Goal: Task Accomplishment & Management: Use online tool/utility

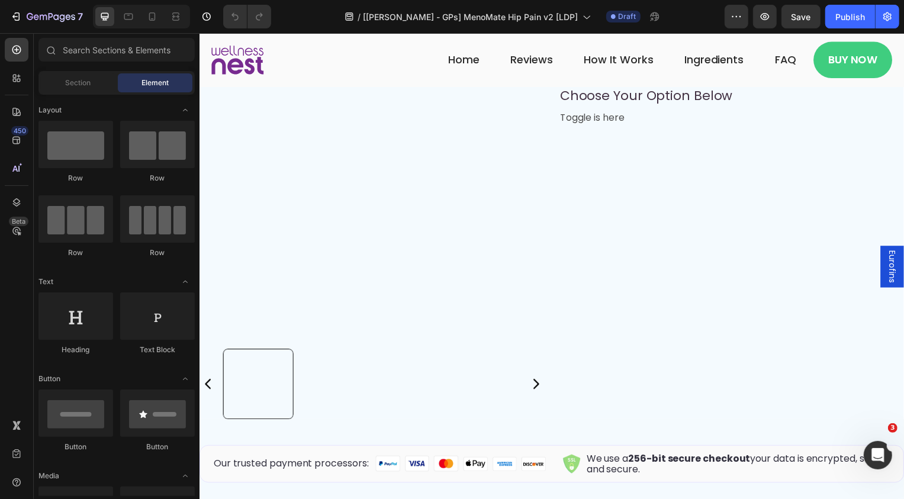
scroll to position [7610, 0]
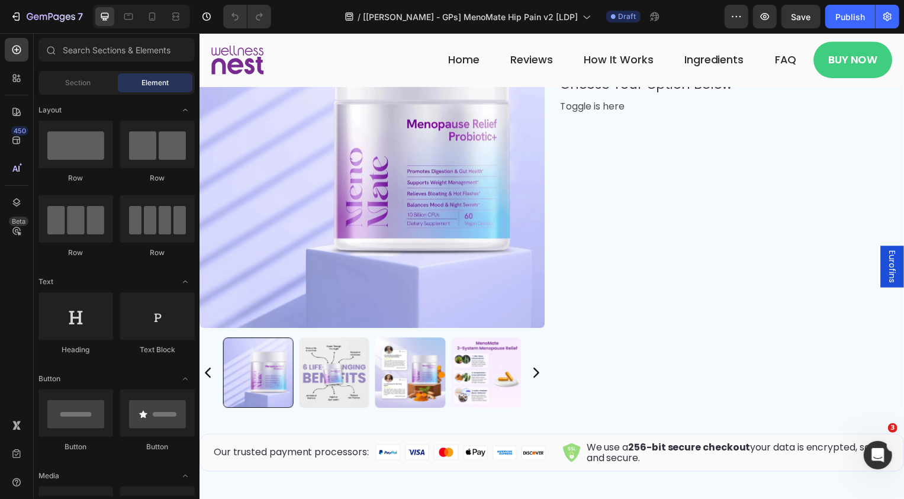
click at [465, 268] on img at bounding box center [373, 156] width 348 height 348
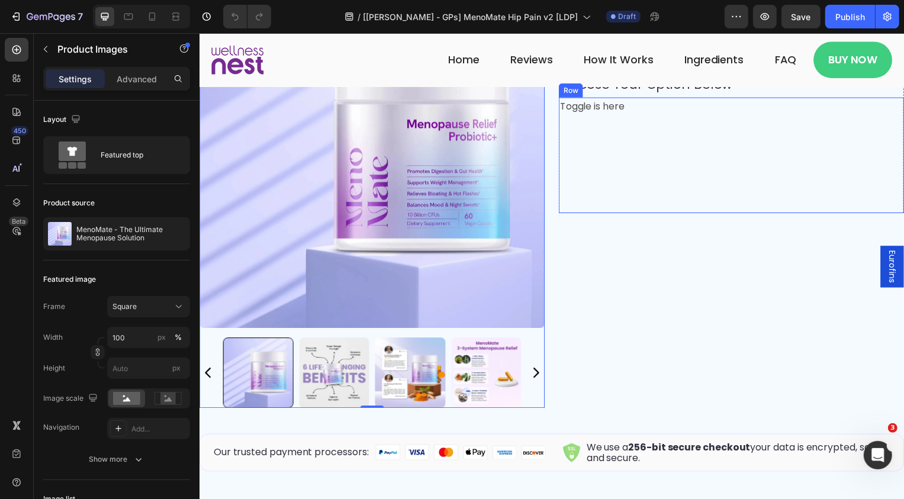
click at [577, 214] on div "Toggle is here Text Block" at bounding box center [735, 156] width 348 height 117
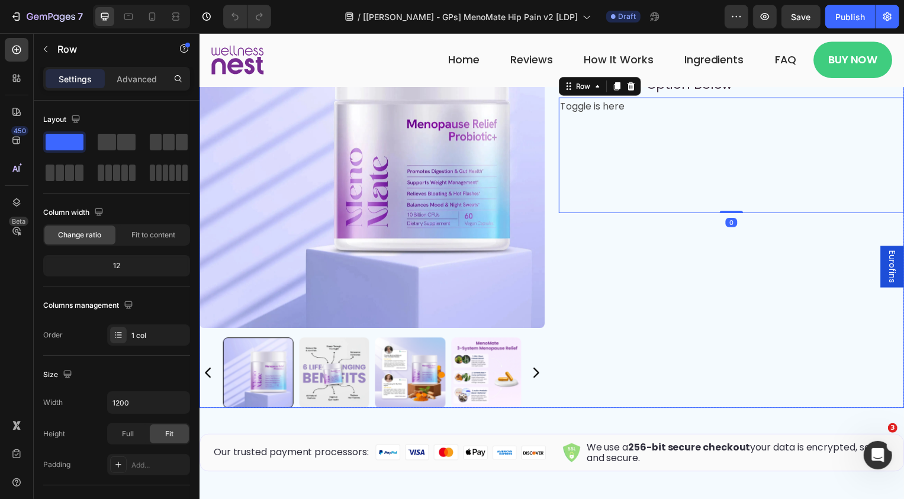
click at [572, 280] on div "Product Images Loox - Rating widget Loox MenoMate - The Ultimate Menopause Solu…" at bounding box center [735, 196] width 348 height 428
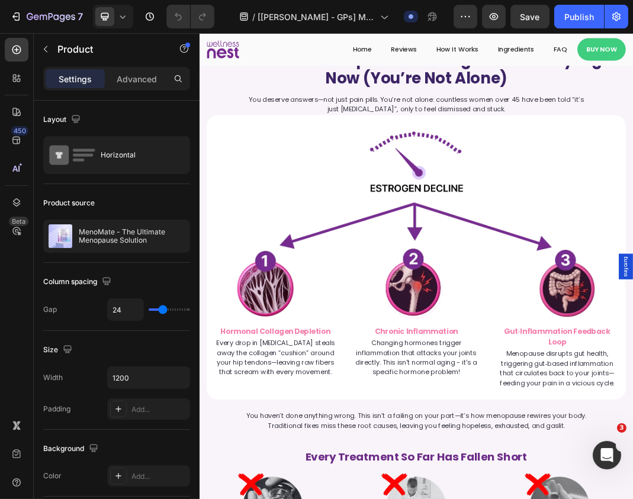
scroll to position [1329, 0]
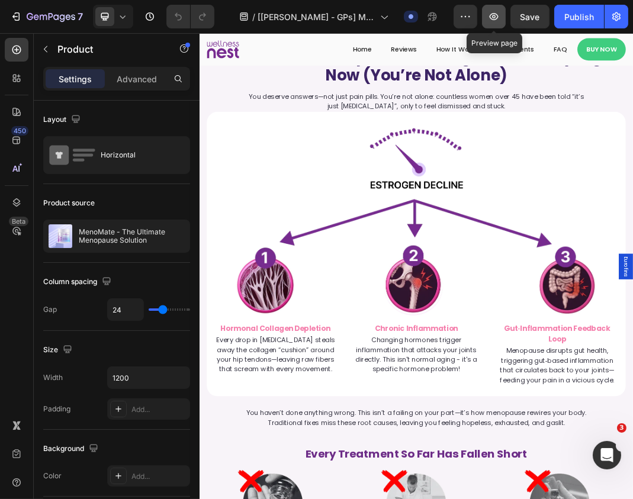
click at [491, 20] on icon "button" at bounding box center [494, 17] width 12 height 12
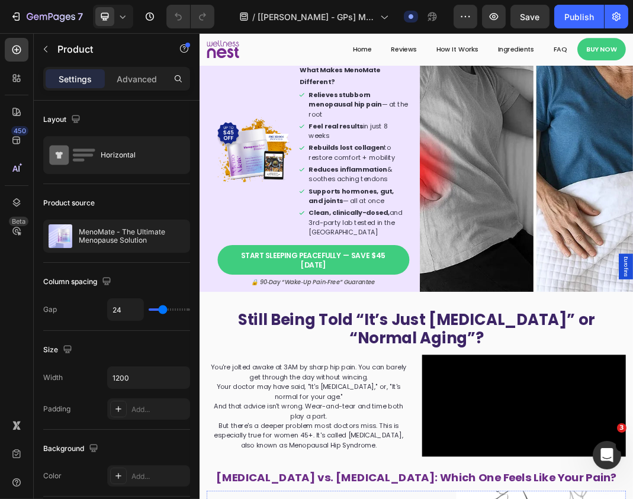
scroll to position [0, 0]
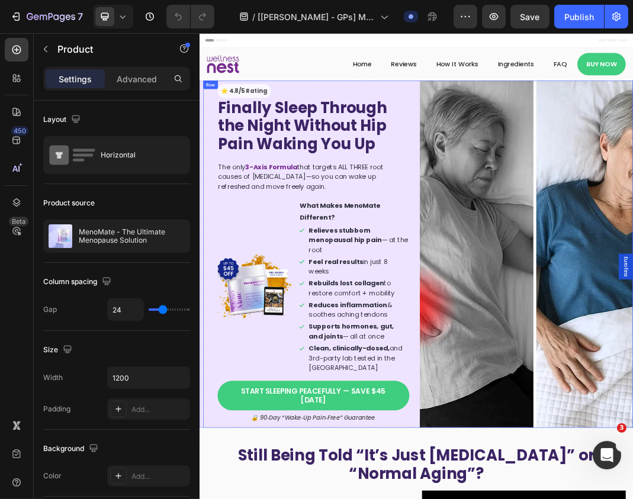
click at [553, 133] on div "⭐️ 4.8/5 Rating Text Block Finally Sleep Through the Night Without Hip Pain Wak…" at bounding box center [385, 395] width 349 height 569
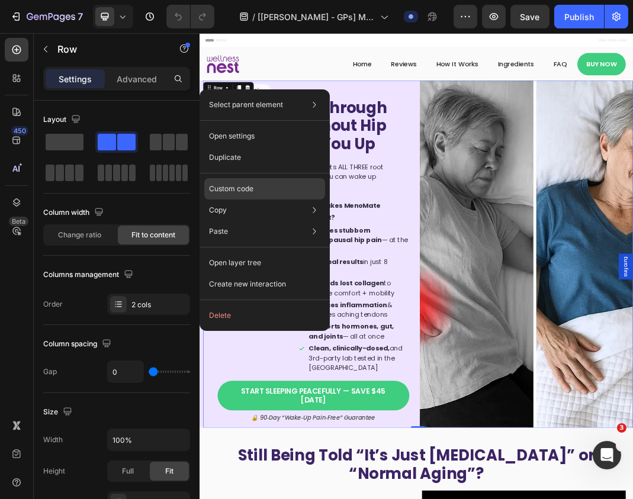
click at [257, 221] on div "Custom code" at bounding box center [264, 231] width 121 height 21
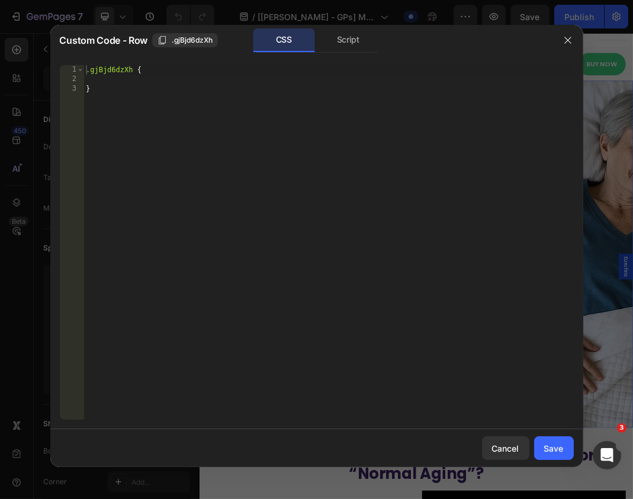
click at [349, 56] on div "1 2 3 .gjBjd6dzXh { } ההההההההההההההההההההההההההההההההההההההההההההההההההההההההה…" at bounding box center [316, 242] width 533 height 373
click at [358, 49] on div "Script" at bounding box center [348, 40] width 62 height 24
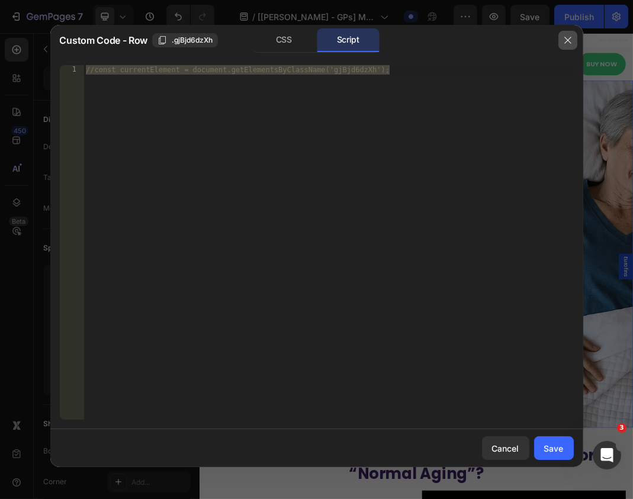
click at [573, 36] on button "button" at bounding box center [567, 40] width 19 height 19
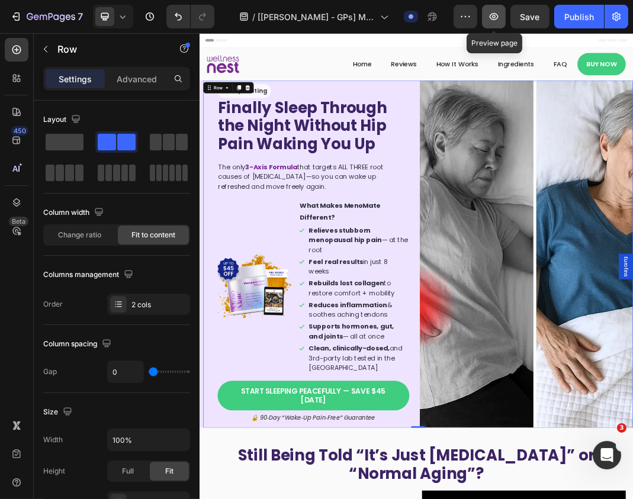
click at [497, 22] on icon "button" at bounding box center [494, 17] width 12 height 12
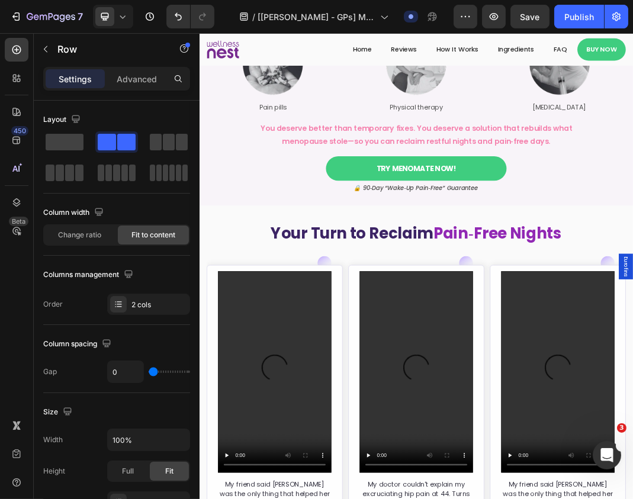
scroll to position [2255, 0]
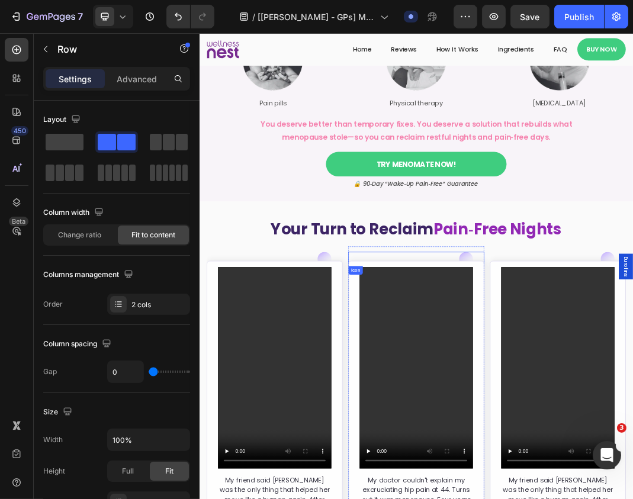
click at [462, 402] on div "Icon" at bounding box center [554, 404] width 223 height 24
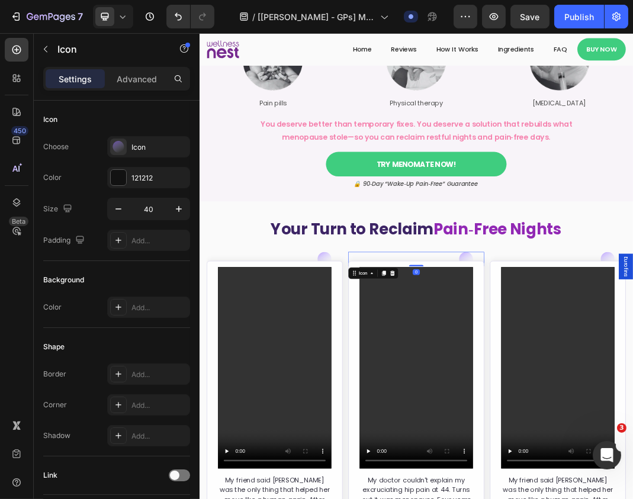
click at [457, 398] on div "Icon 0" at bounding box center [554, 404] width 223 height 24
click at [450, 398] on div "Icon 0" at bounding box center [554, 404] width 223 height 24
click at [430, 397] on div "Icon" at bounding box center [322, 404] width 223 height 24
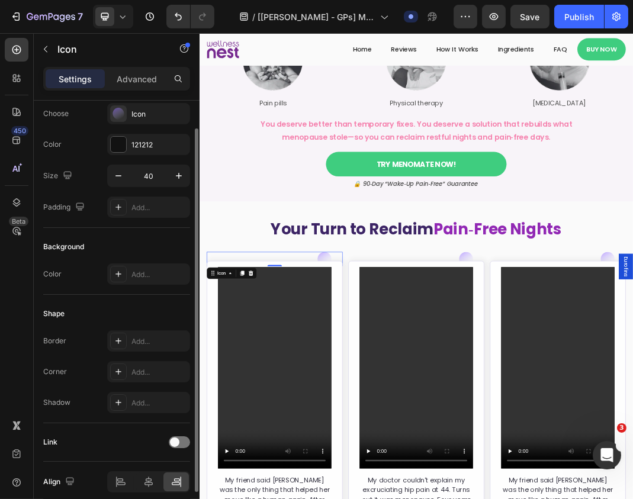
scroll to position [0, 0]
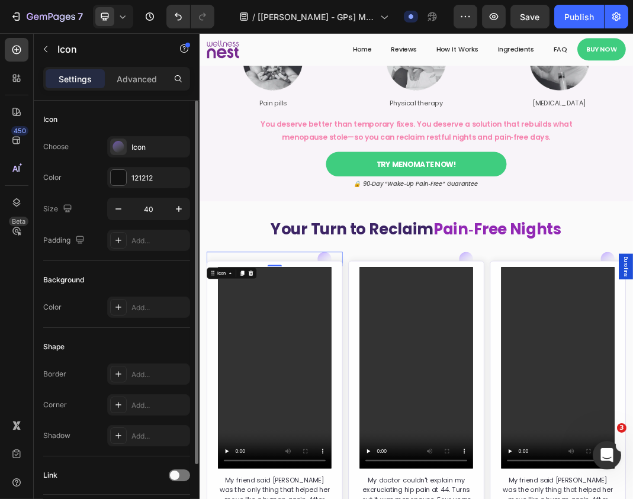
click at [111, 228] on div "Choose Icon Color 121212 Size 40 Padding Add..." at bounding box center [116, 193] width 147 height 115
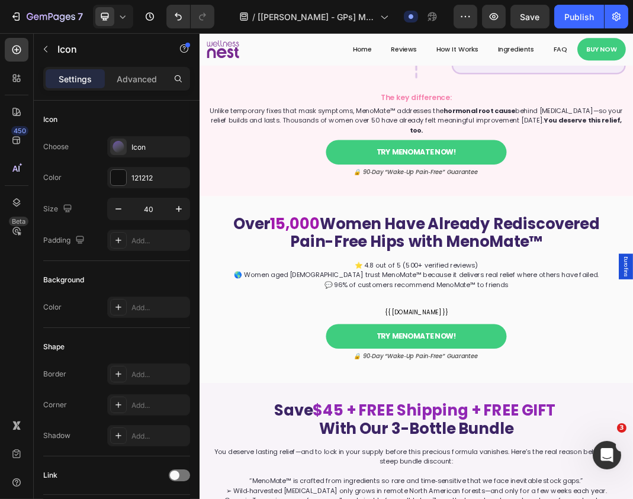
scroll to position [6049, 0]
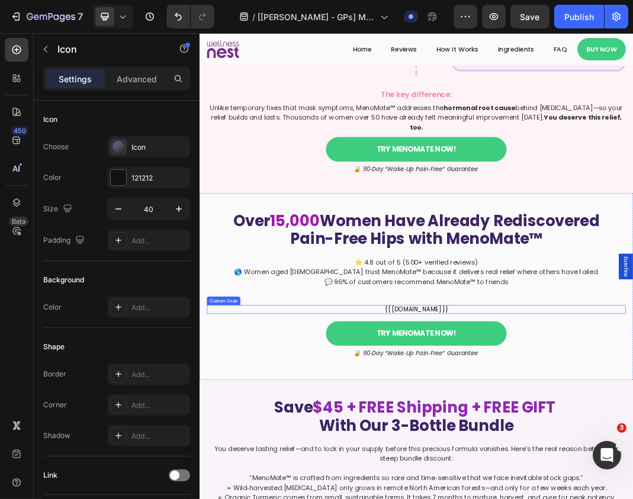
click at [526, 479] on div "{{ [DOMAIN_NAME] }}" at bounding box center [554, 486] width 668 height 14
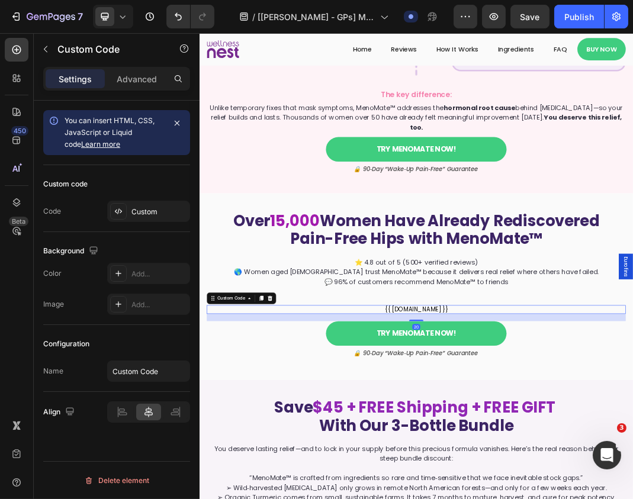
click at [526, 479] on div "{{ [DOMAIN_NAME] }}" at bounding box center [554, 486] width 668 height 14
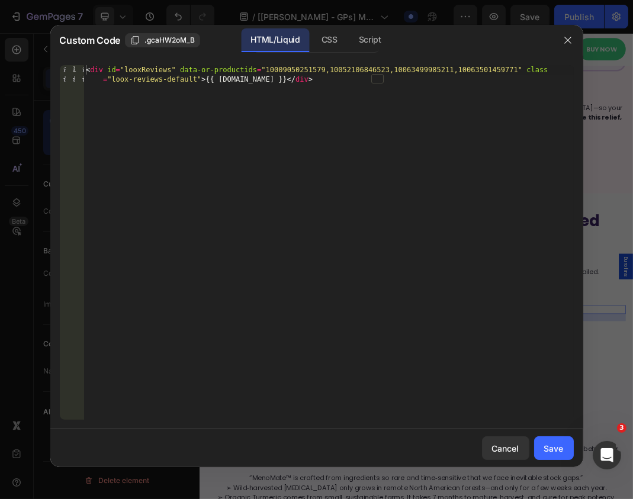
type textarea "<div id="looxReviews" data-or-productids="10009050251579,10052106846523,1006349…"
click at [356, 105] on div "< div id = "looxReviews" data-or-productids = "10009050251579,10052106846523,10…" at bounding box center [328, 261] width 490 height 393
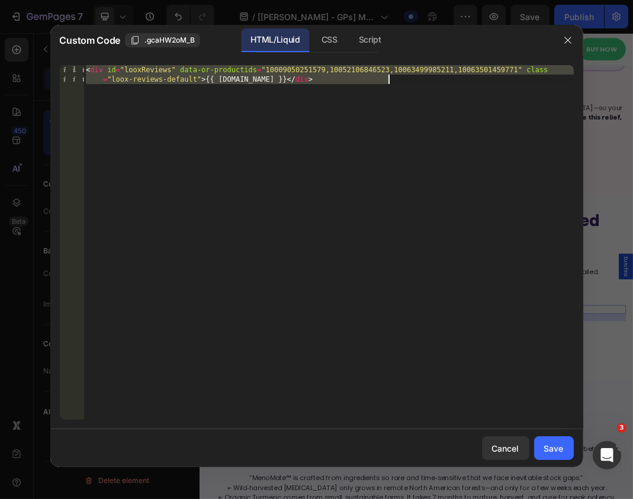
type textarea "<!--<div id="looxReviews" data-or-productids="10009050251579,10052106846523,100…"
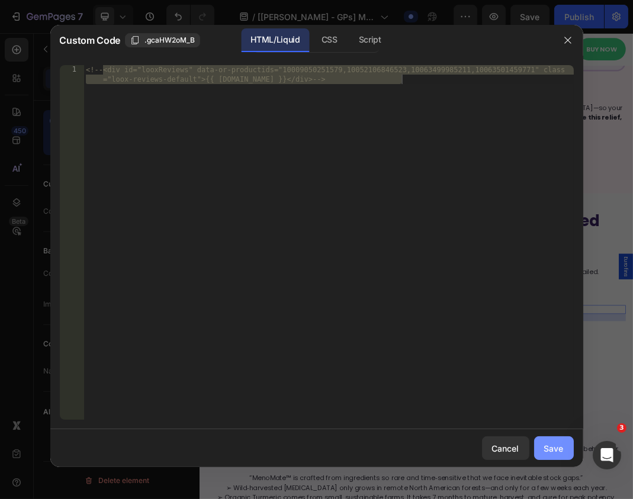
click at [559, 449] on div "Save" at bounding box center [554, 448] width 20 height 12
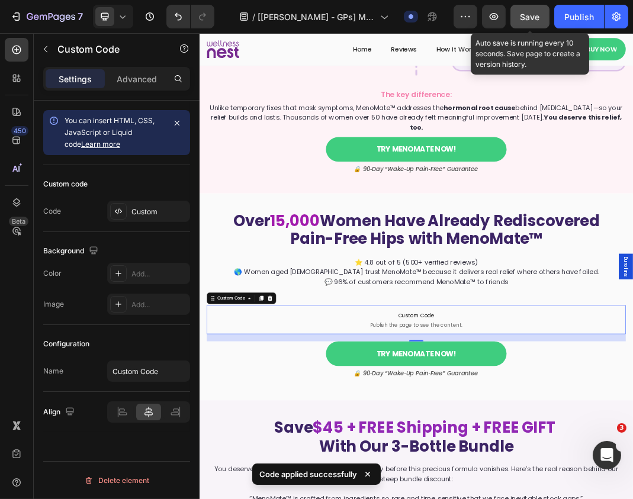
click at [531, 12] on span "Save" at bounding box center [530, 17] width 20 height 10
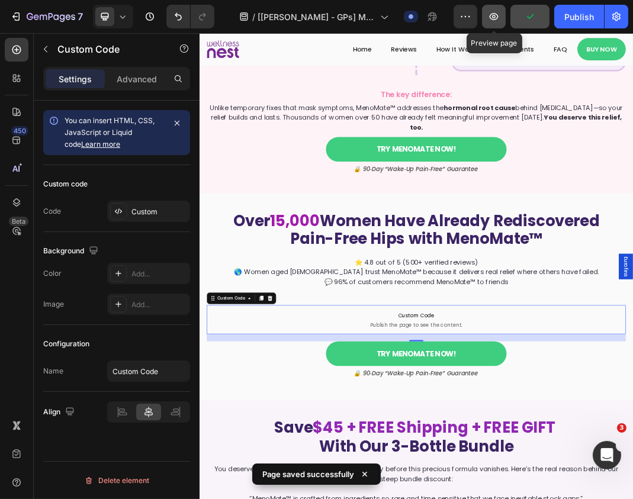
click at [489, 19] on icon "button" at bounding box center [494, 17] width 12 height 12
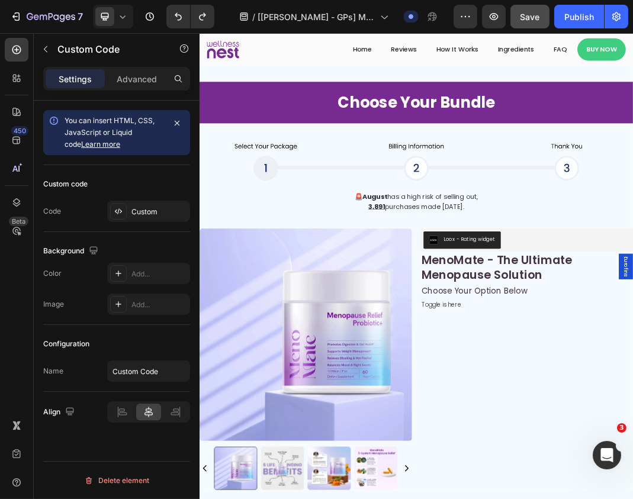
scroll to position [7494, 0]
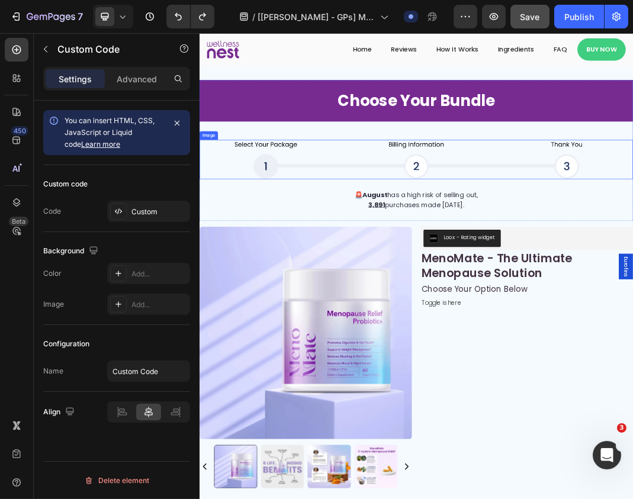
click at [412, 246] on img at bounding box center [554, 240] width 710 height 65
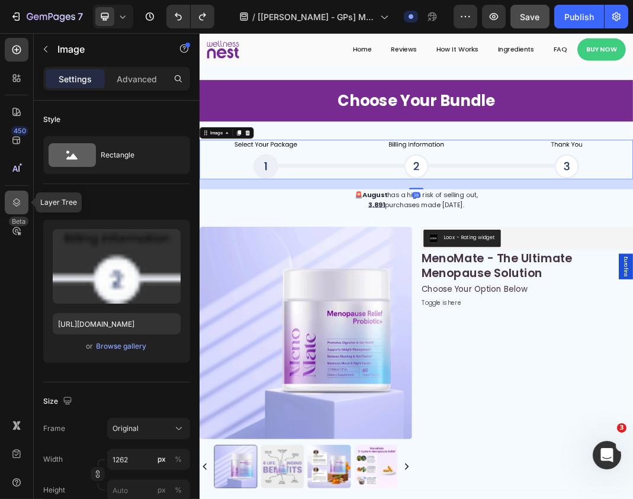
click at [16, 195] on div at bounding box center [17, 203] width 24 height 24
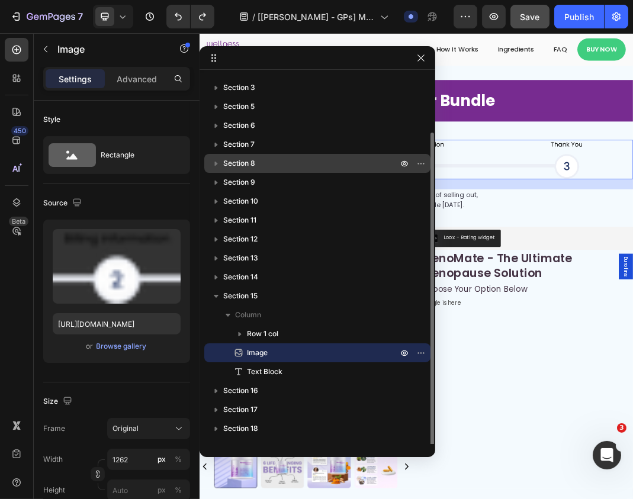
scroll to position [66, 0]
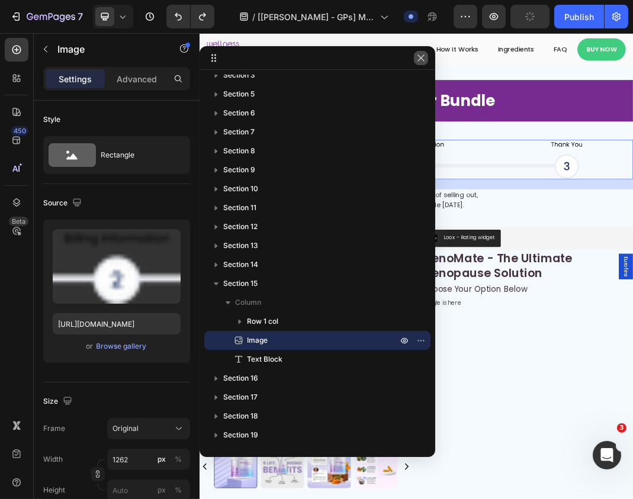
click at [424, 64] on button "button" at bounding box center [421, 58] width 14 height 14
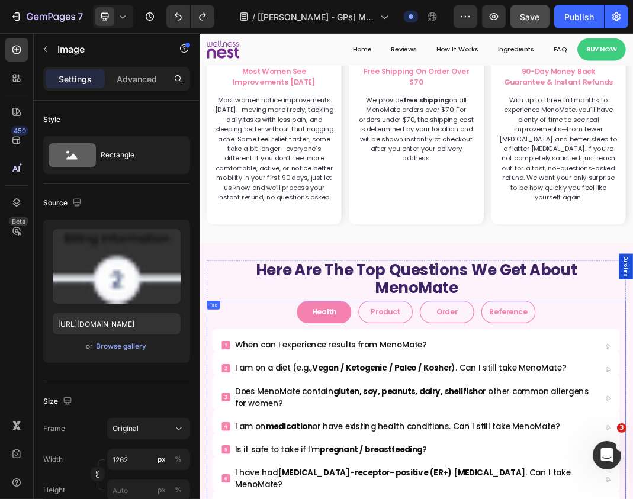
scroll to position [8446, 0]
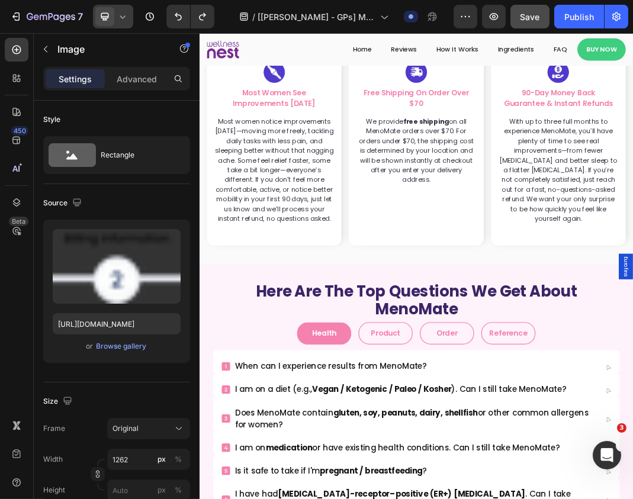
click at [127, 21] on icon at bounding box center [123, 17] width 12 height 12
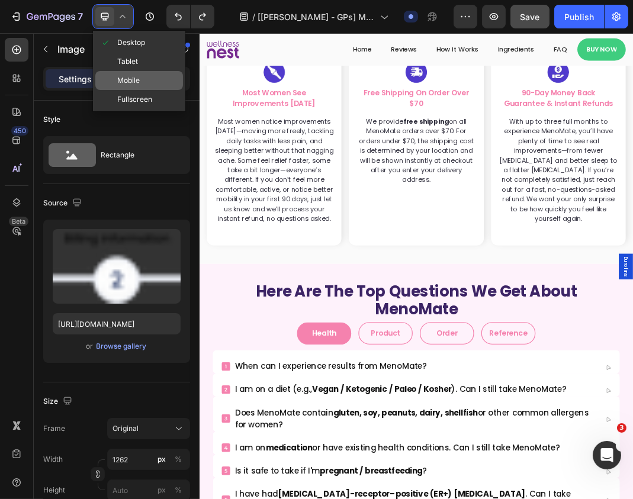
click at [121, 79] on span "Mobile" at bounding box center [128, 81] width 22 height 12
type input "[URL][DOMAIN_NAME]"
type input "100"
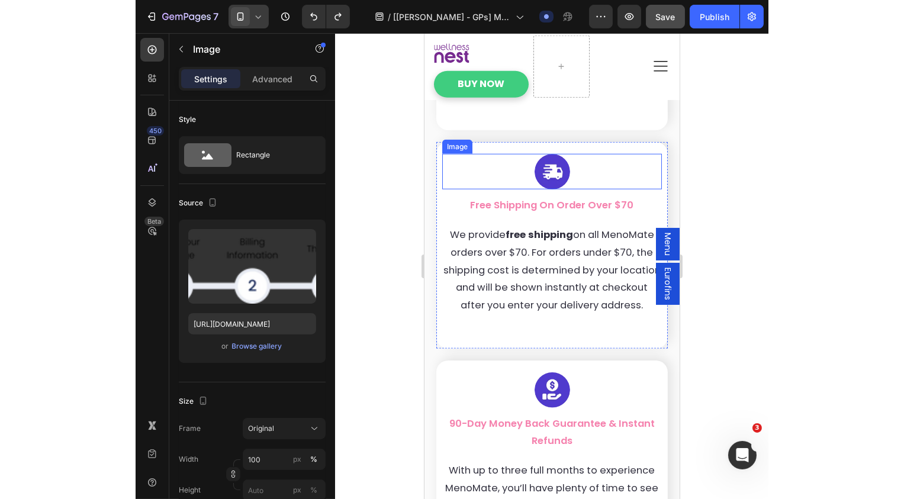
scroll to position [8666, 0]
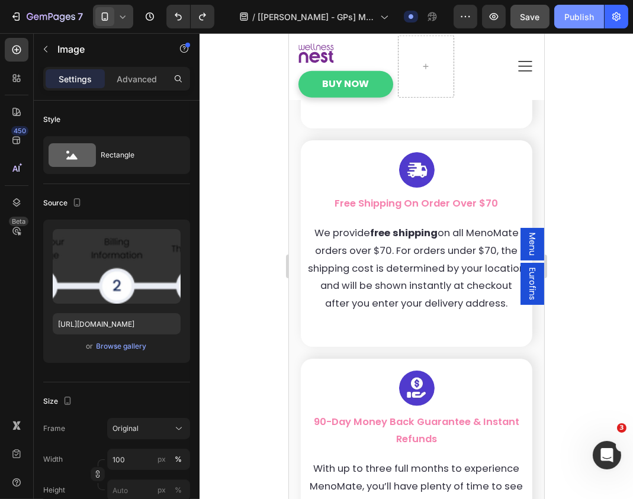
click at [583, 15] on div "Publish" at bounding box center [579, 17] width 30 height 12
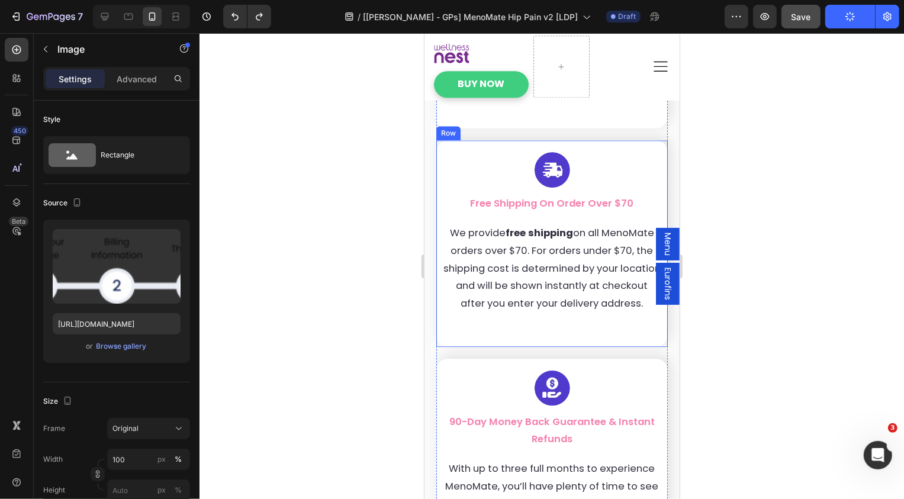
click at [484, 140] on div "Image free shipping on order over $70 Text Block We provide free shipping on al…" at bounding box center [551, 243] width 231 height 206
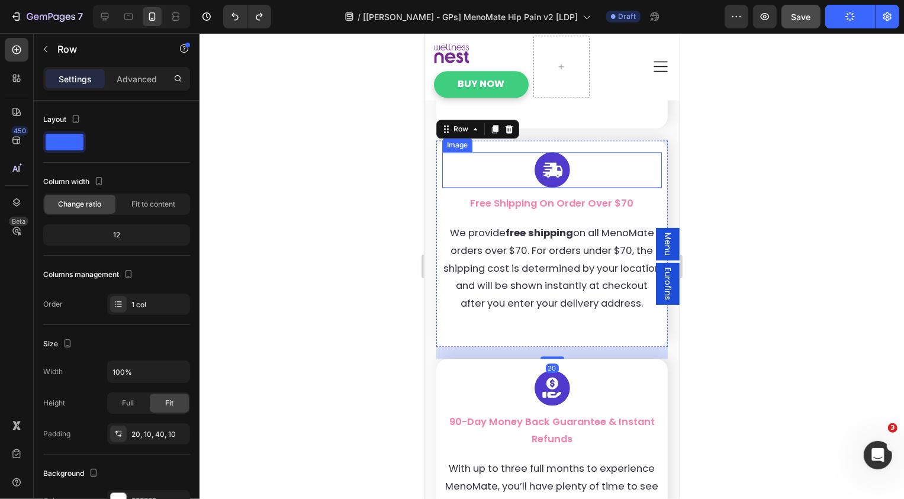
click at [451, 152] on div at bounding box center [552, 170] width 220 height 36
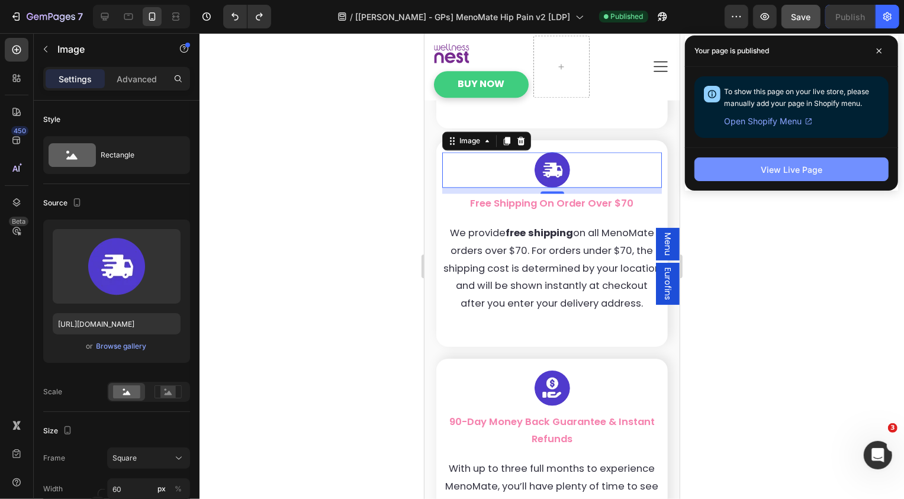
click at [727, 165] on button "View Live Page" at bounding box center [791, 169] width 194 height 24
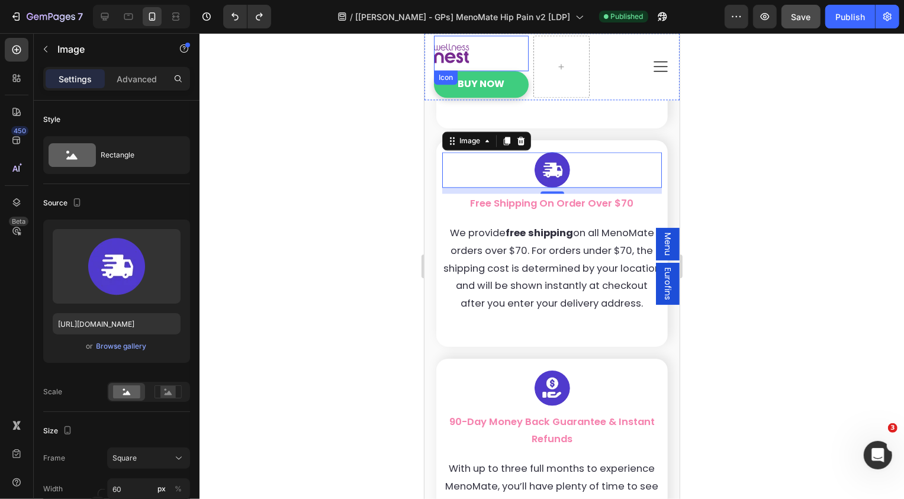
click at [526, 63] on div "Icon" at bounding box center [480, 53] width 95 height 36
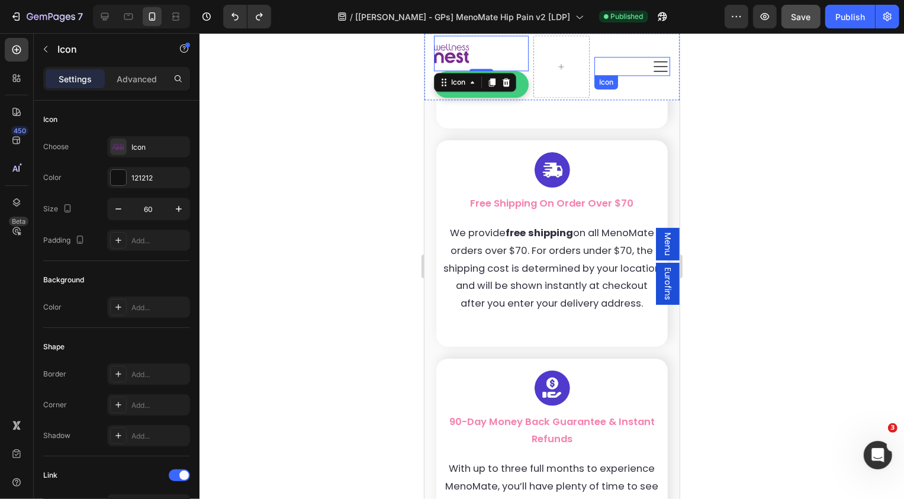
click at [627, 65] on div "Icon" at bounding box center [632, 65] width 76 height 19
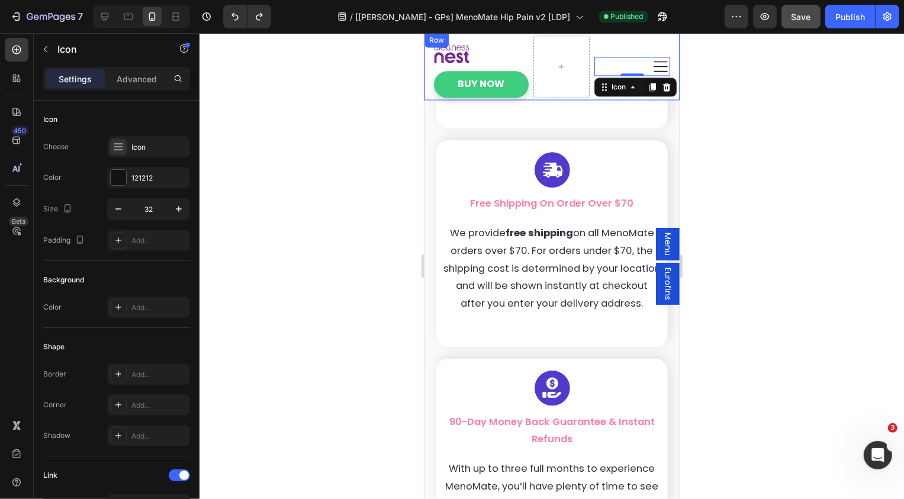
click at [613, 42] on div "Icon 0" at bounding box center [632, 66] width 76 height 62
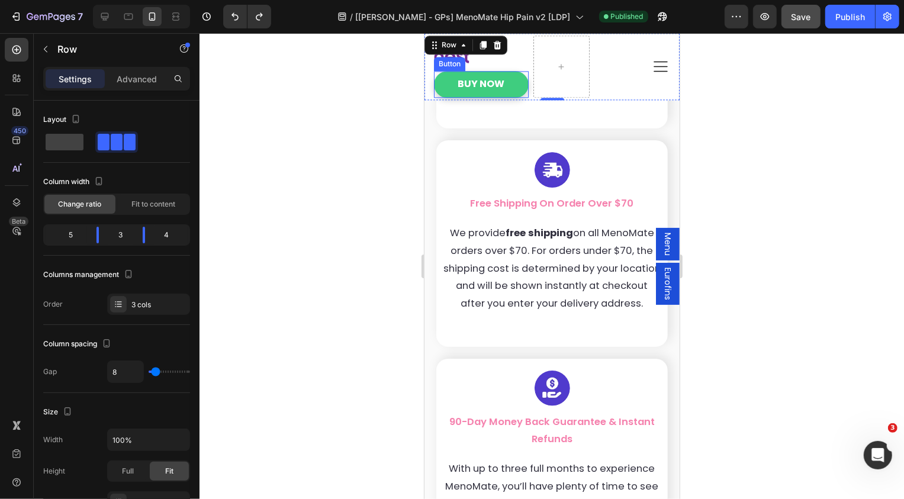
click at [442, 79] on link "Buy Now" at bounding box center [480, 83] width 95 height 27
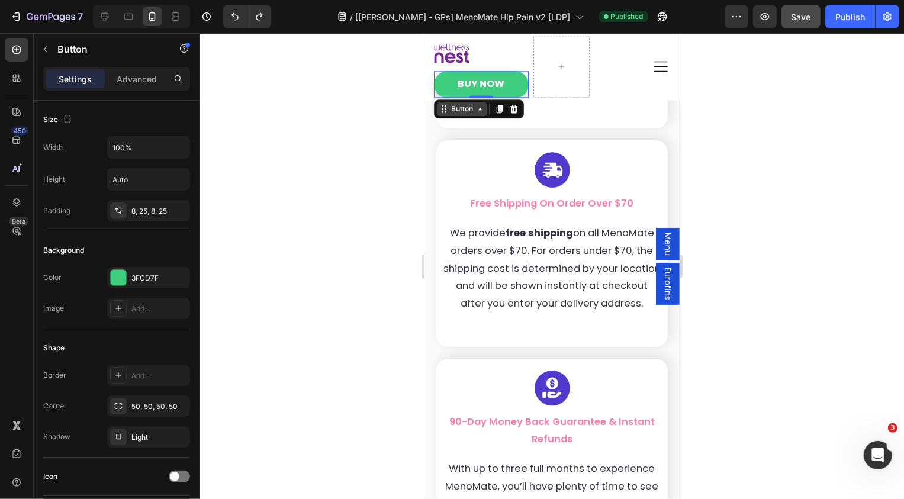
click at [457, 111] on div "Button" at bounding box center [461, 108] width 27 height 11
click at [14, 49] on icon at bounding box center [17, 50] width 12 height 12
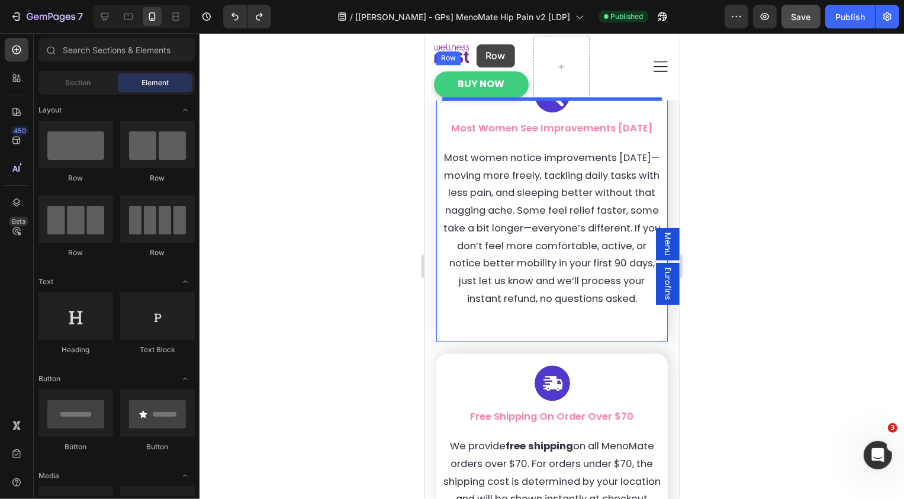
scroll to position [8340, 0]
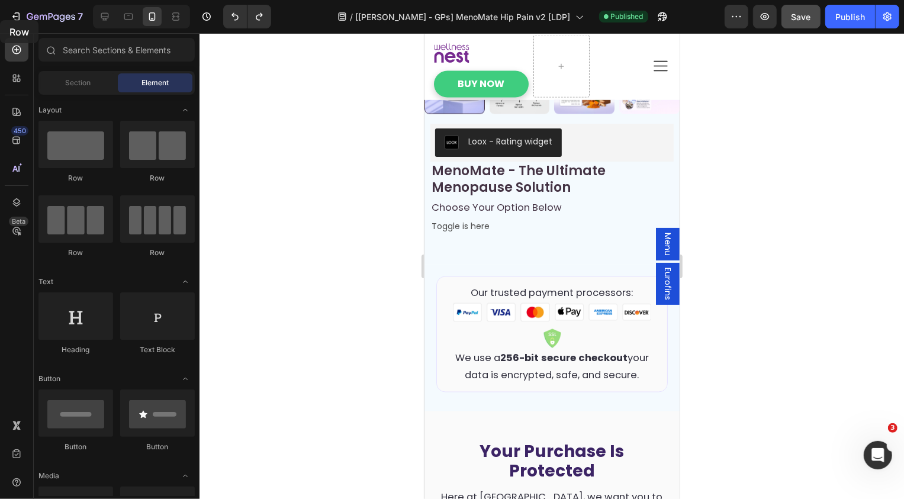
drag, startPoint x: 77, startPoint y: 158, endPoint x: 0, endPoint y: 20, distance: 157.9
click at [0, 0] on div "7 Version history / [[PERSON_NAME] - GPs] MenoMate Hip Pain v2 [LDP] Published …" at bounding box center [452, 0] width 904 height 0
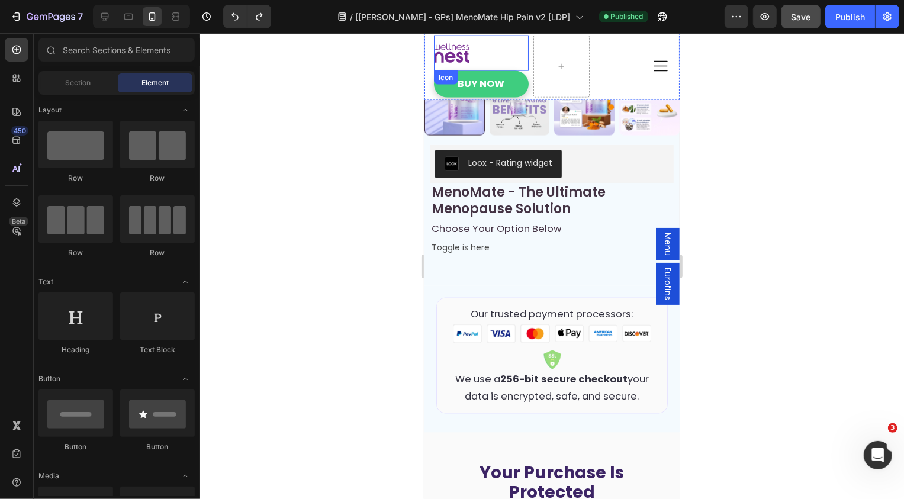
click at [510, 56] on div "Icon" at bounding box center [480, 53] width 95 height 36
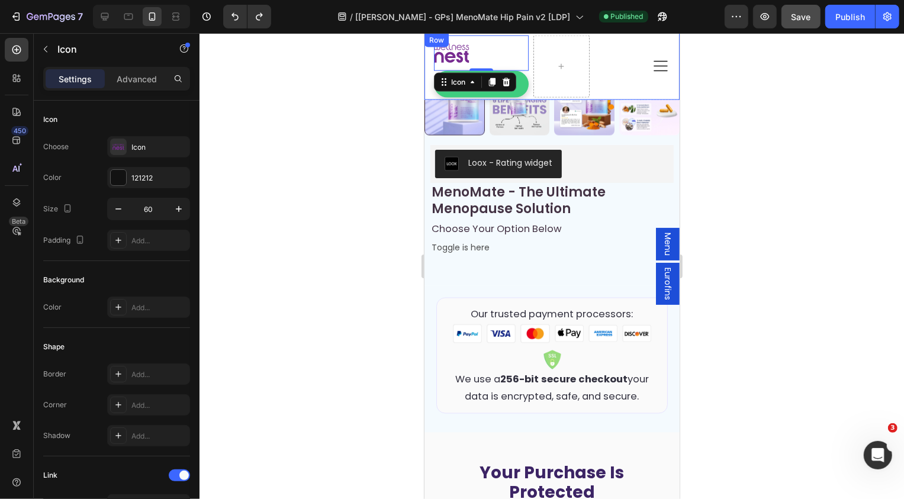
click at [431, 92] on div "Icon 0 Buy Now Button Icon Row" at bounding box center [551, 66] width 255 height 67
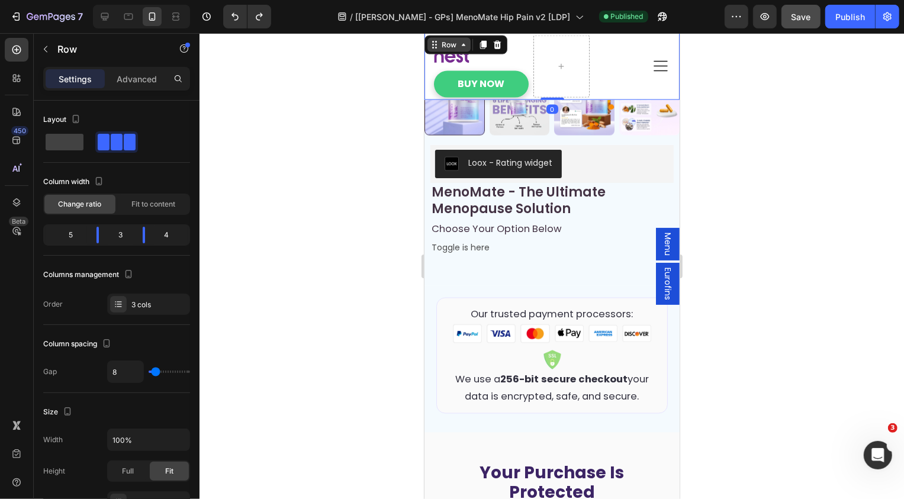
click at [432, 45] on icon at bounding box center [432, 45] width 2 height 2
click at [437, 67] on div "Section" at bounding box center [444, 66] width 30 height 7
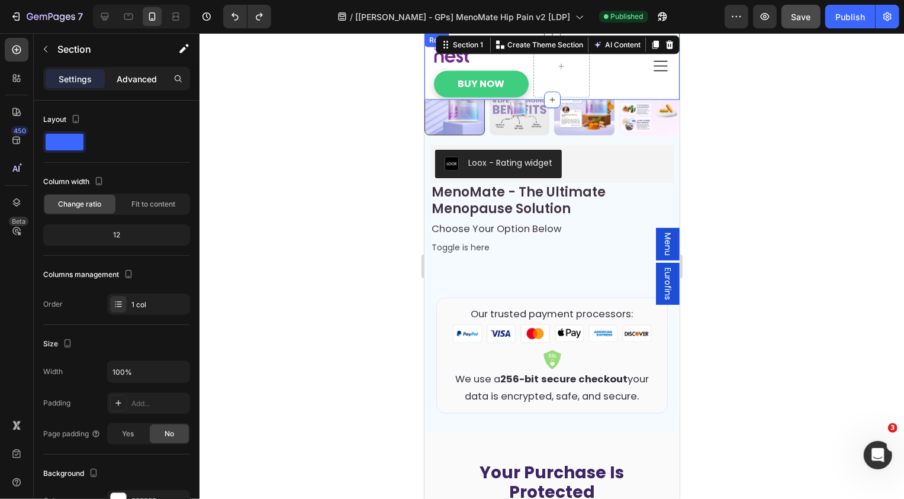
click at [146, 80] on p "Advanced" at bounding box center [137, 79] width 40 height 12
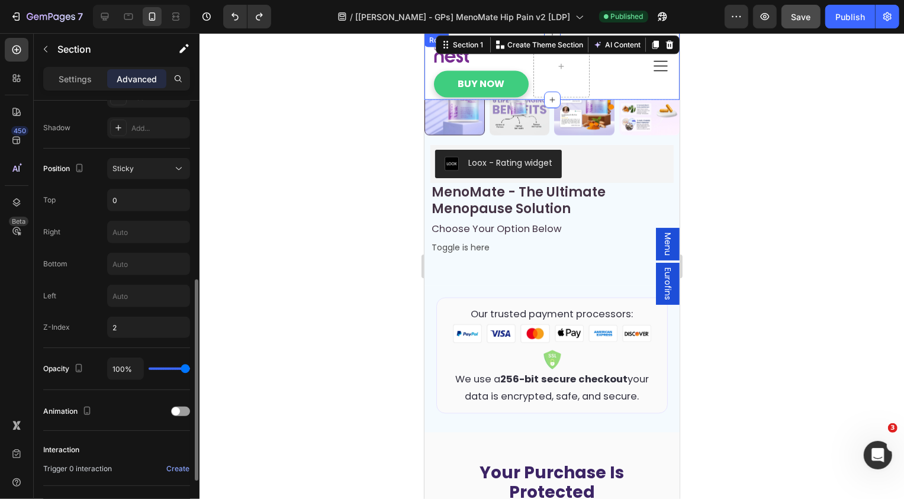
scroll to position [385, 0]
click at [137, 182] on div "Position Sticky Top 0 Right Bottom Left Z-Index 2" at bounding box center [116, 248] width 147 height 180
click at [149, 169] on div "Sticky" at bounding box center [142, 168] width 60 height 11
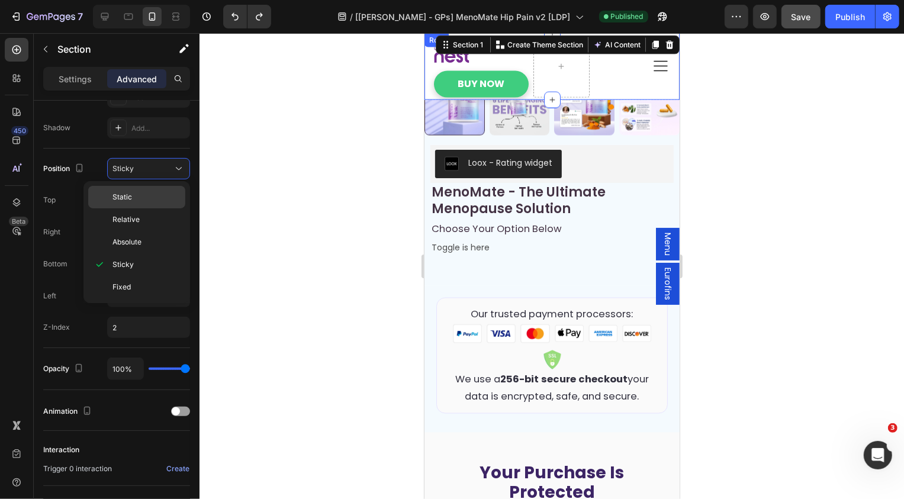
click at [124, 208] on div "Static" at bounding box center [136, 219] width 97 height 22
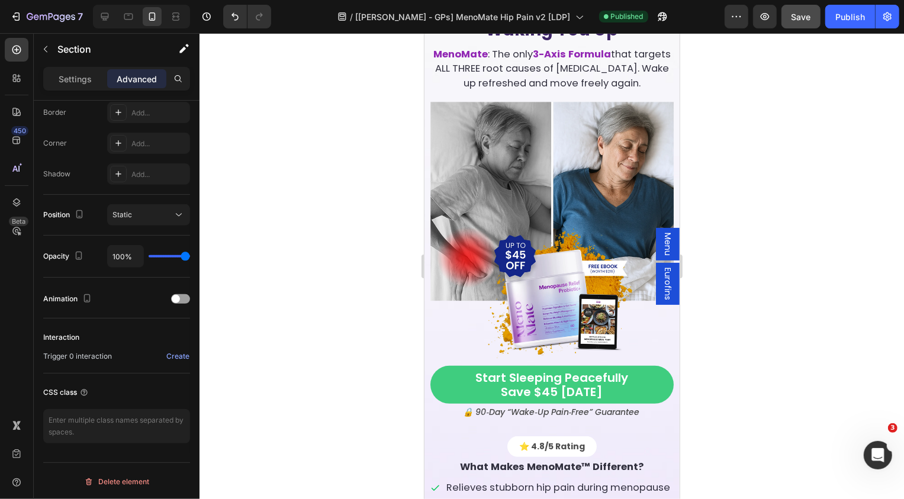
scroll to position [0, 0]
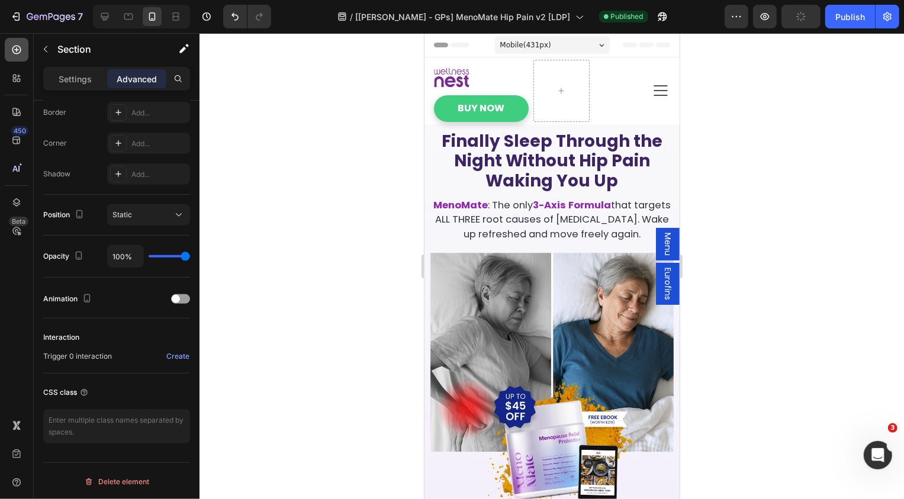
click at [22, 50] on icon at bounding box center [17, 50] width 12 height 12
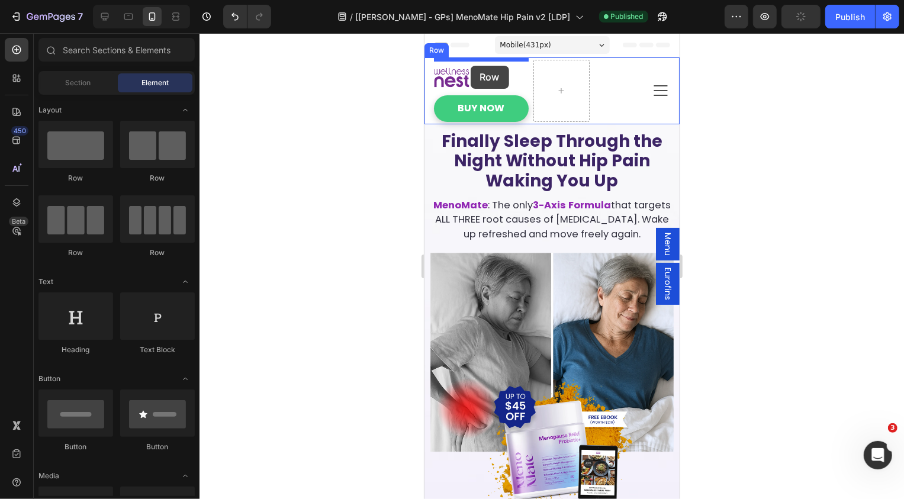
drag, startPoint x: 457, startPoint y: 75, endPoint x: 470, endPoint y: 65, distance: 16.1
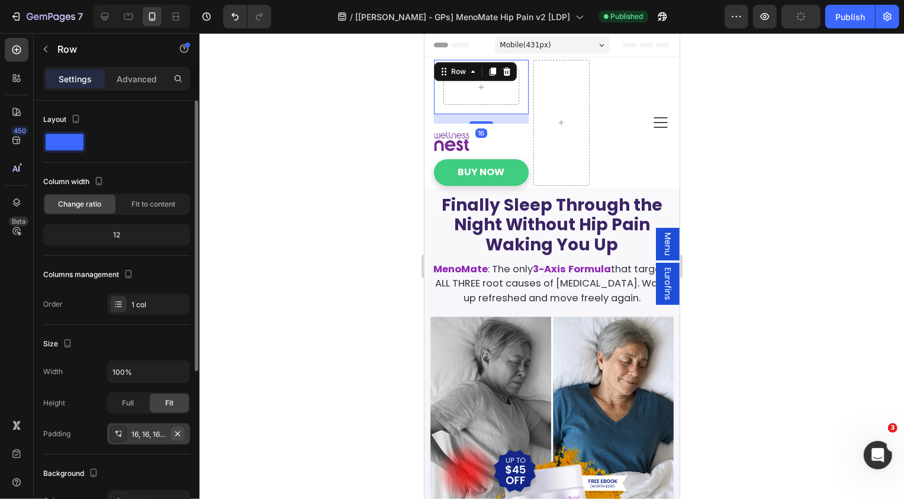
click at [177, 429] on icon "button" at bounding box center [177, 433] width 9 height 9
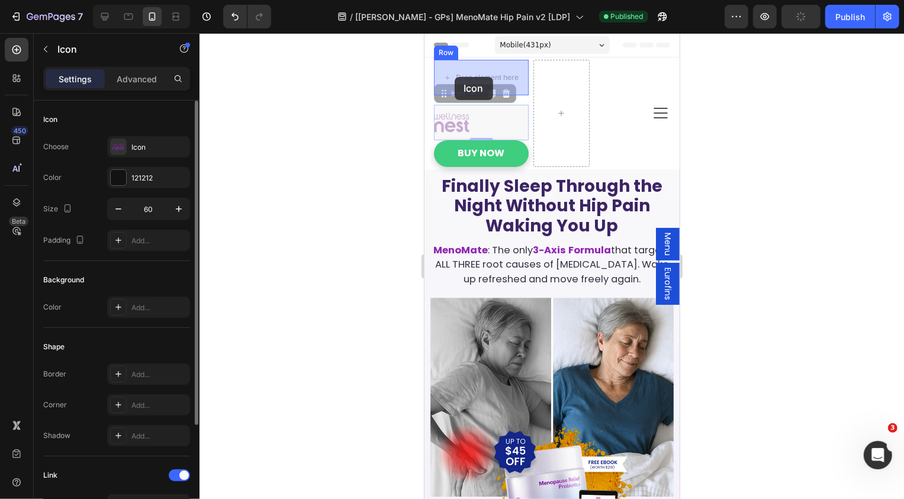
drag, startPoint x: 446, startPoint y: 112, endPoint x: 454, endPoint y: 76, distance: 36.5
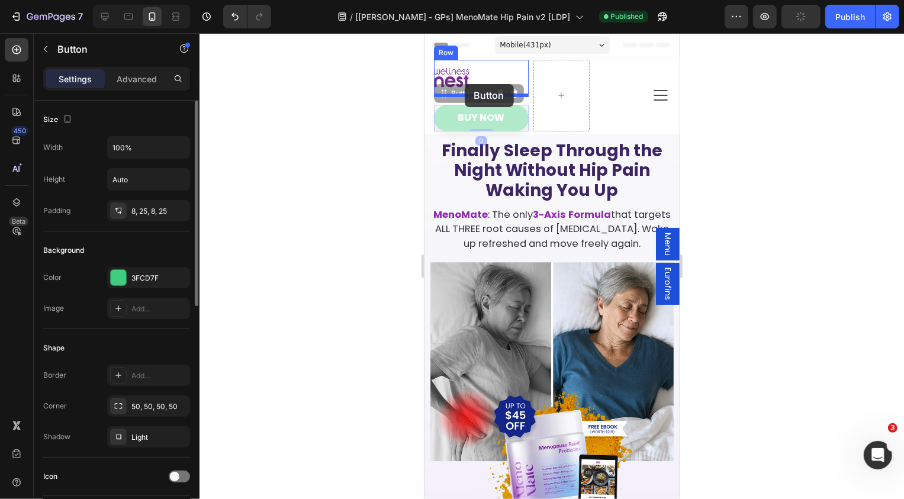
drag, startPoint x: 444, startPoint y: 123, endPoint x: 464, endPoint y: 83, distance: 44.2
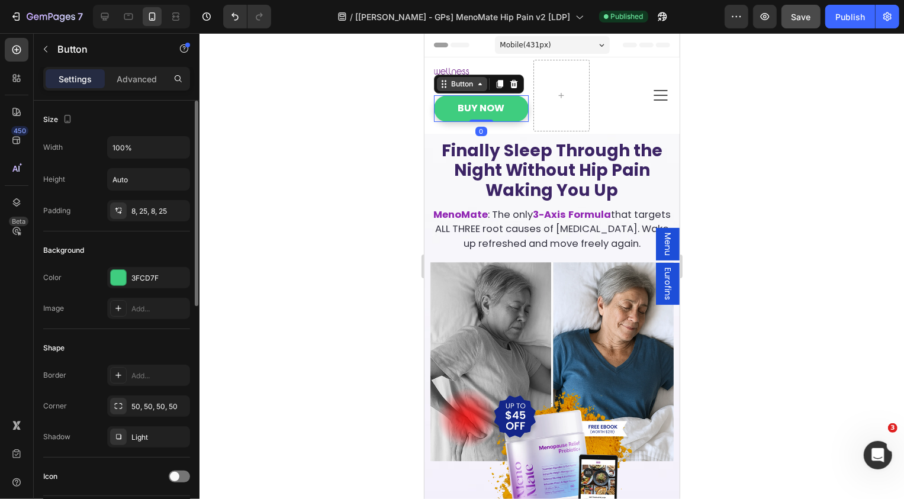
click at [459, 84] on div "Button" at bounding box center [461, 83] width 27 height 11
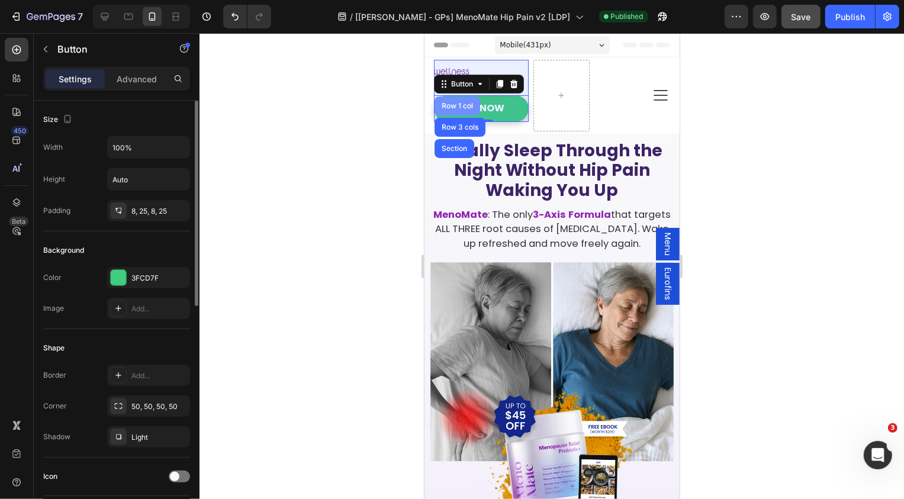
click at [449, 102] on div "Row 1 col" at bounding box center [457, 105] width 36 height 7
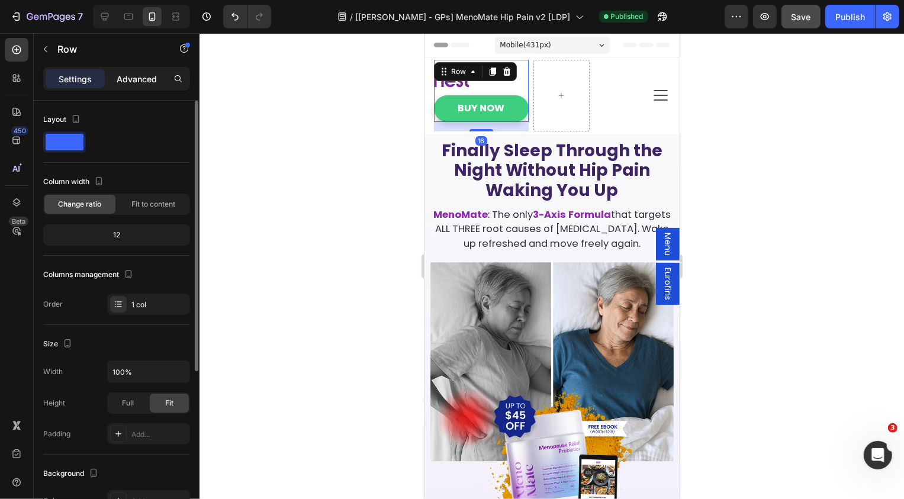
click at [132, 86] on div "Advanced" at bounding box center [136, 78] width 59 height 19
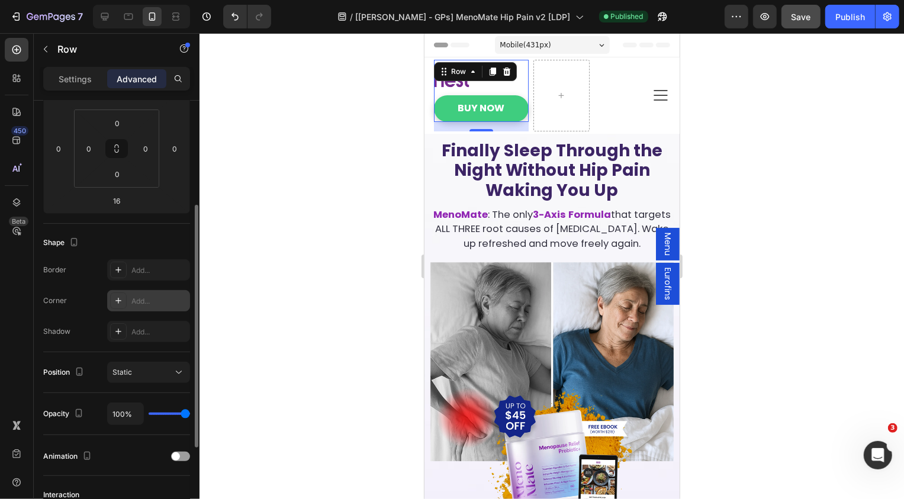
scroll to position [183, 0]
click at [123, 366] on span "Static" at bounding box center [122, 370] width 20 height 9
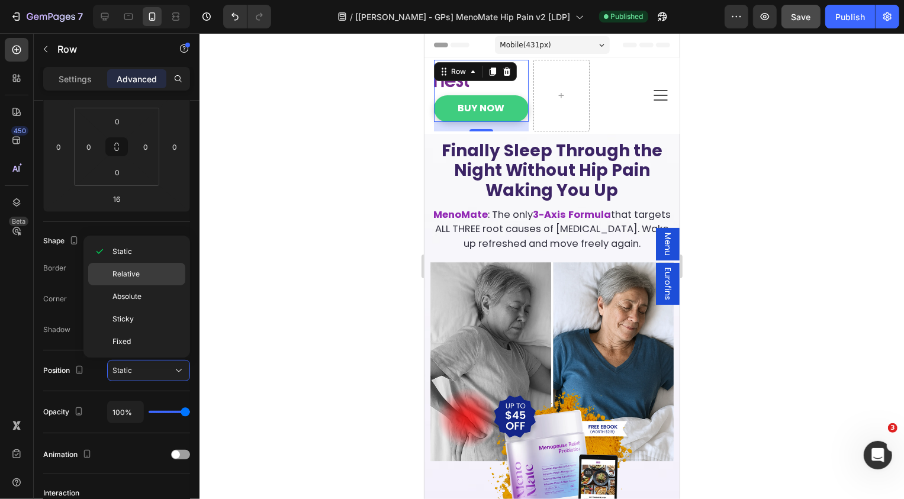
click at [141, 272] on p "Relative" at bounding box center [145, 274] width 67 height 11
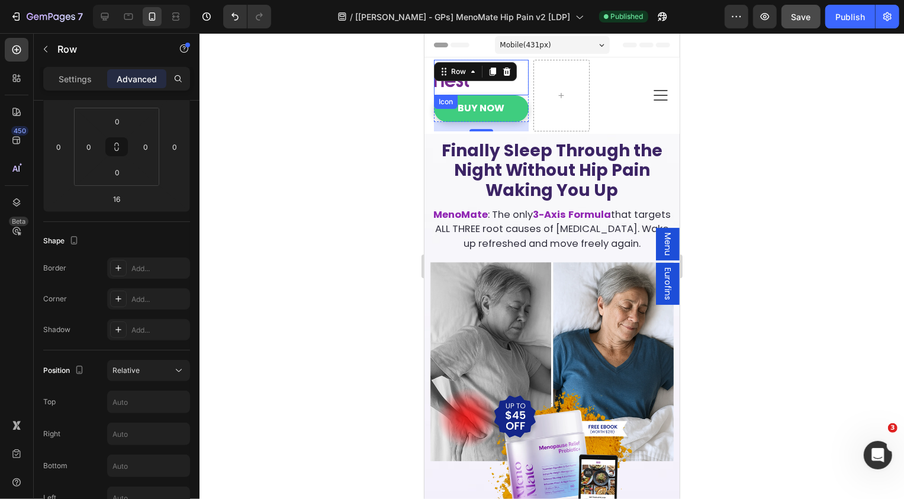
click at [494, 82] on div "Icon" at bounding box center [480, 77] width 95 height 36
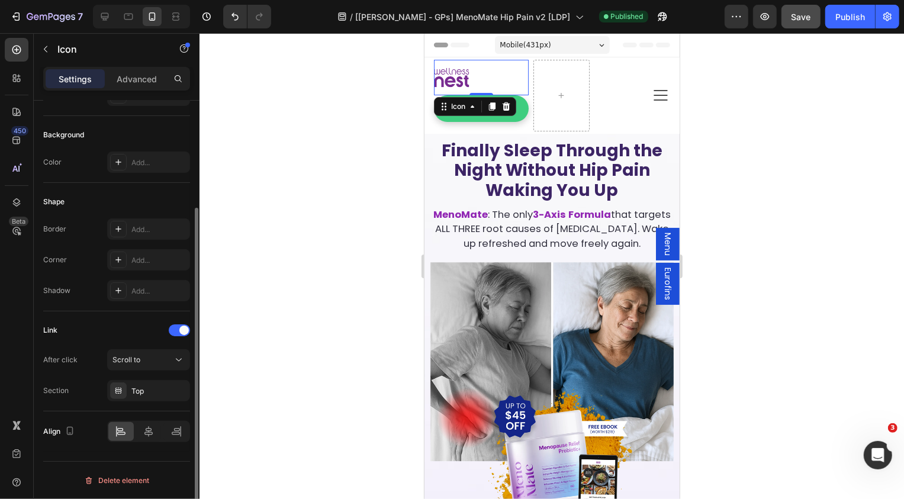
scroll to position [0, 0]
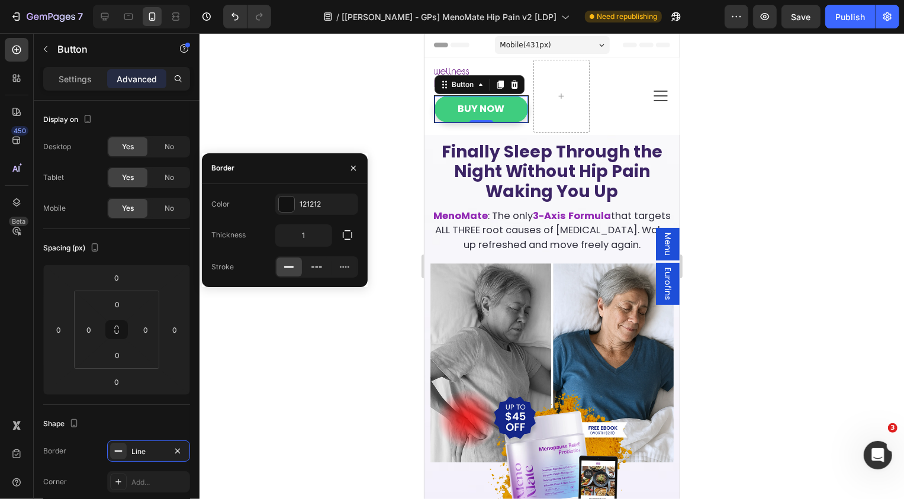
scroll to position [282, 0]
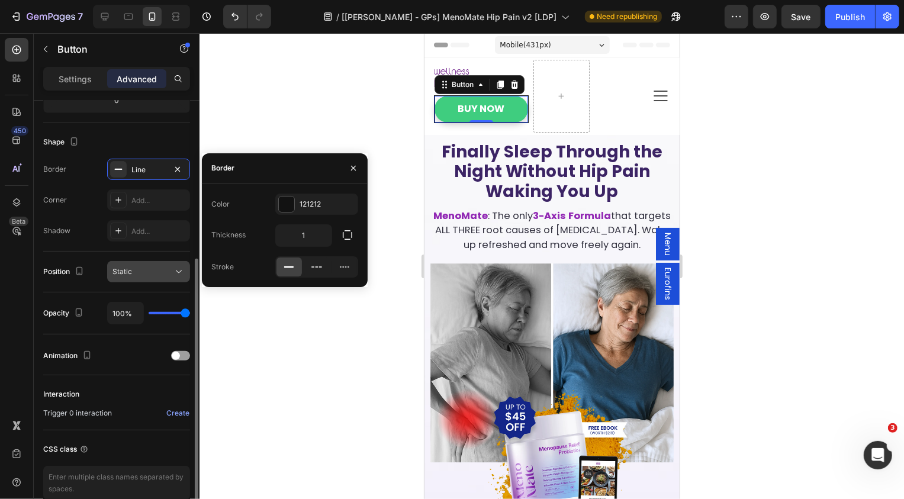
click at [150, 272] on div "Static" at bounding box center [142, 271] width 60 height 11
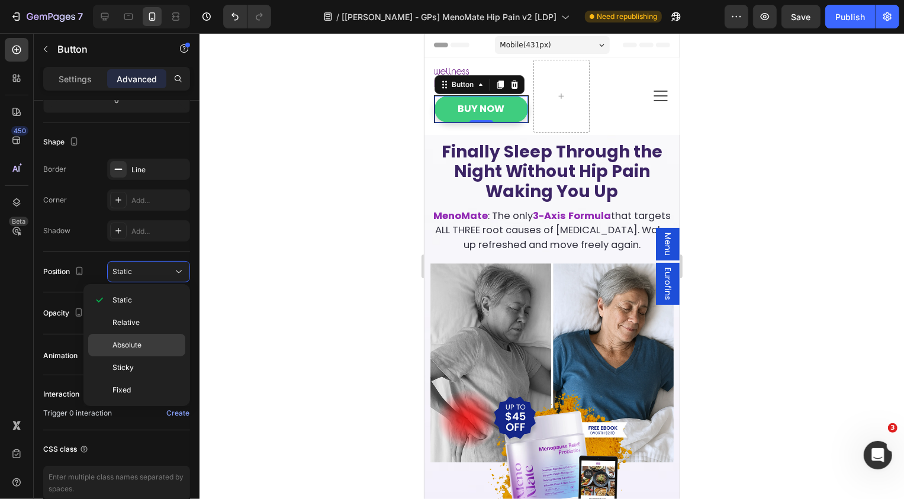
click at [130, 342] on span "Absolute" at bounding box center [126, 345] width 29 height 11
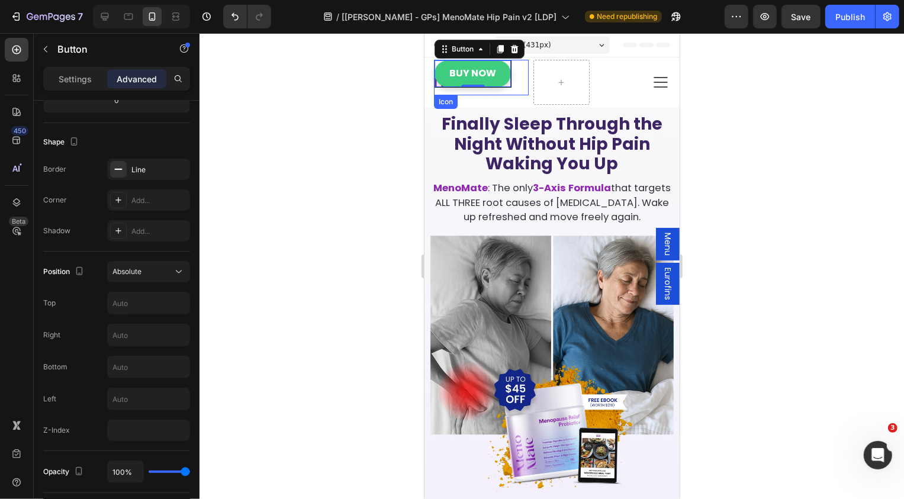
click at [501, 88] on div "Icon" at bounding box center [480, 77] width 95 height 36
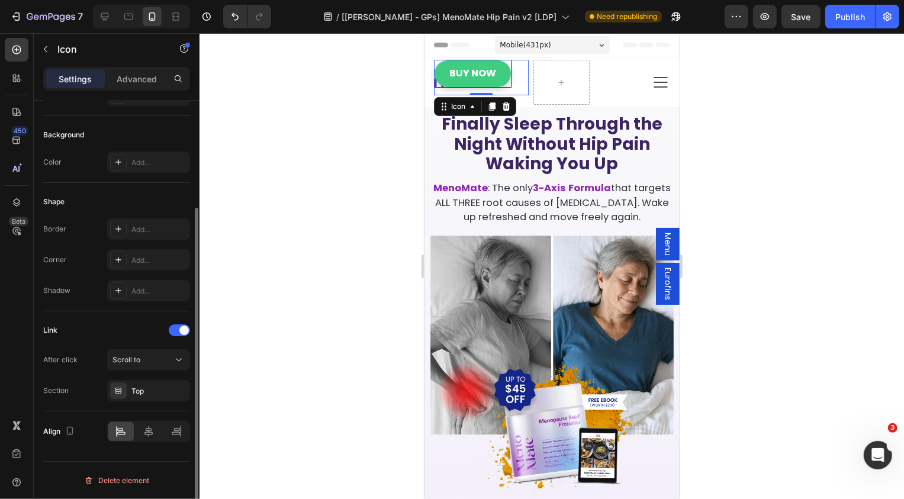
scroll to position [0, 0]
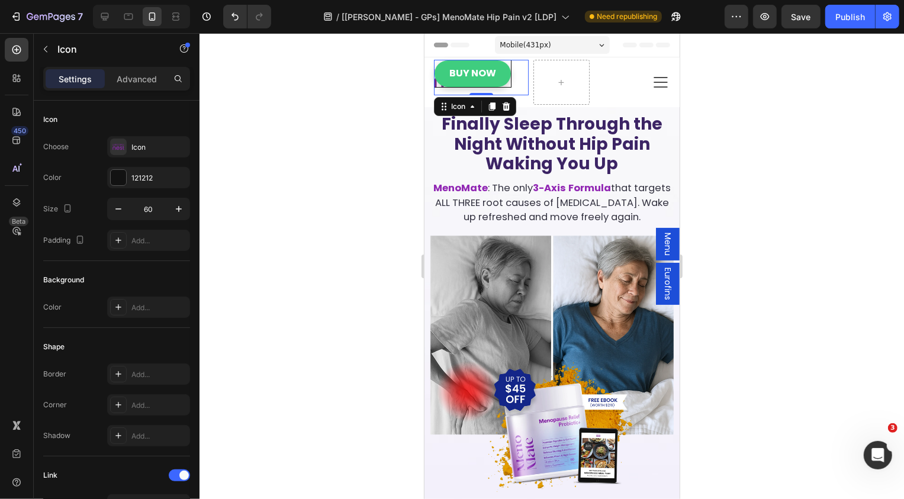
click at [750, 93] on div at bounding box center [551, 266] width 704 height 466
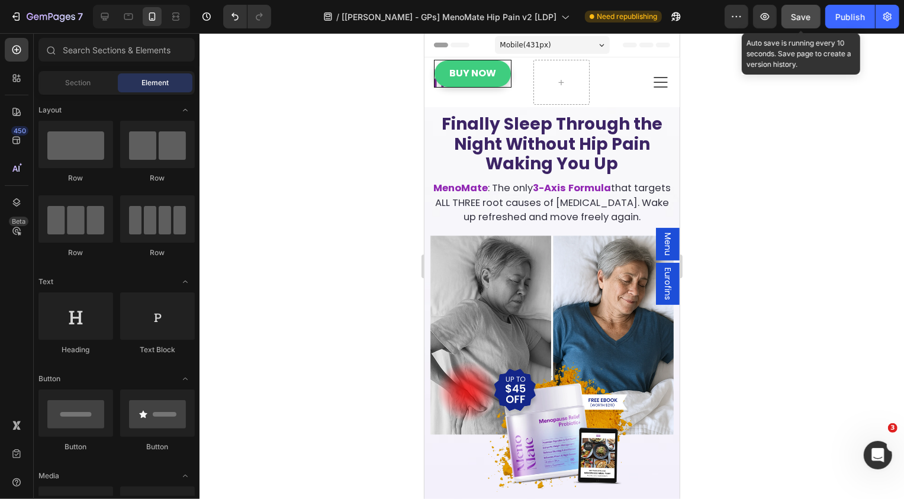
click at [794, 21] on div "Save" at bounding box center [801, 17] width 20 height 12
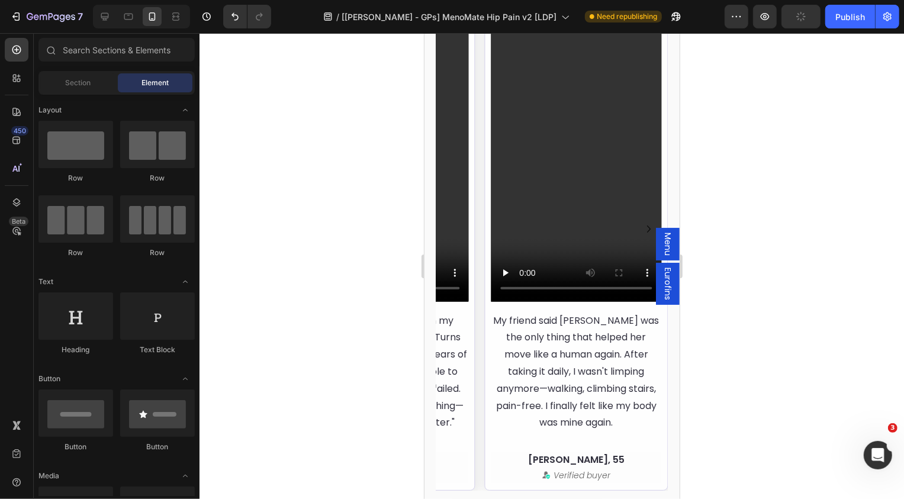
scroll to position [4053, 0]
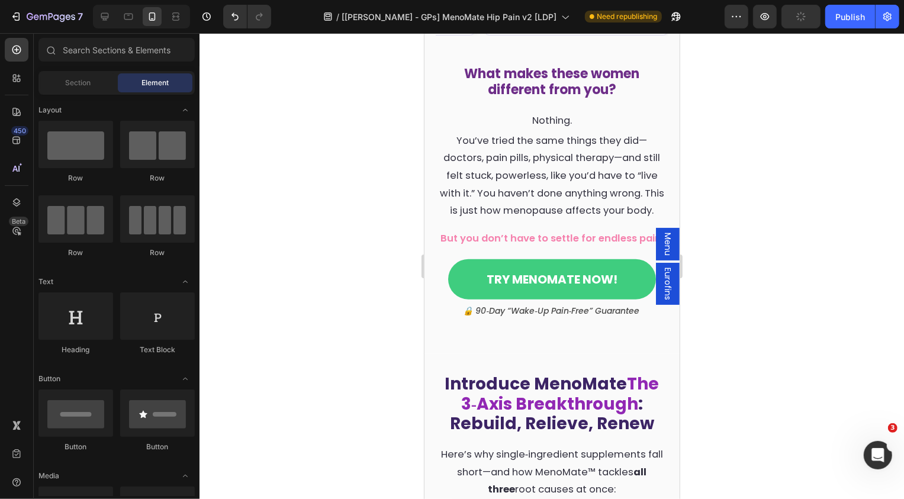
click at [655, 241] on div "Menu" at bounding box center [667, 243] width 24 height 33
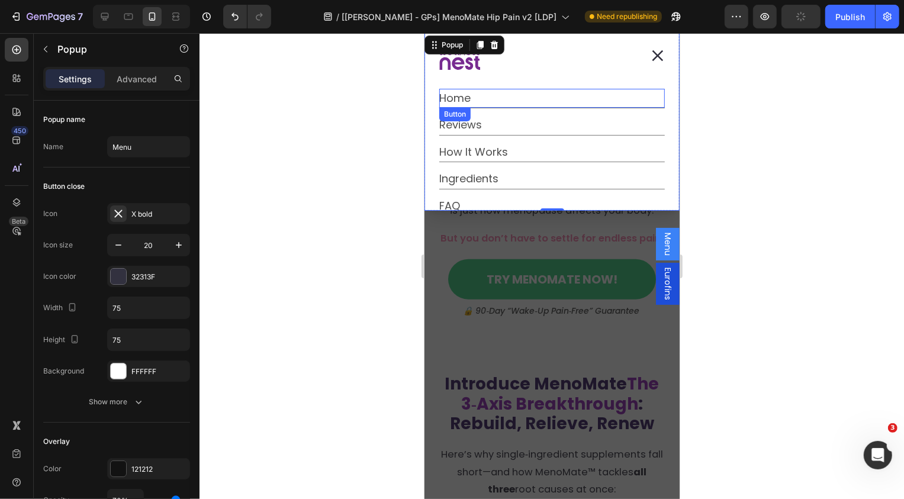
click at [532, 98] on div "Home Button" at bounding box center [551, 97] width 225 height 19
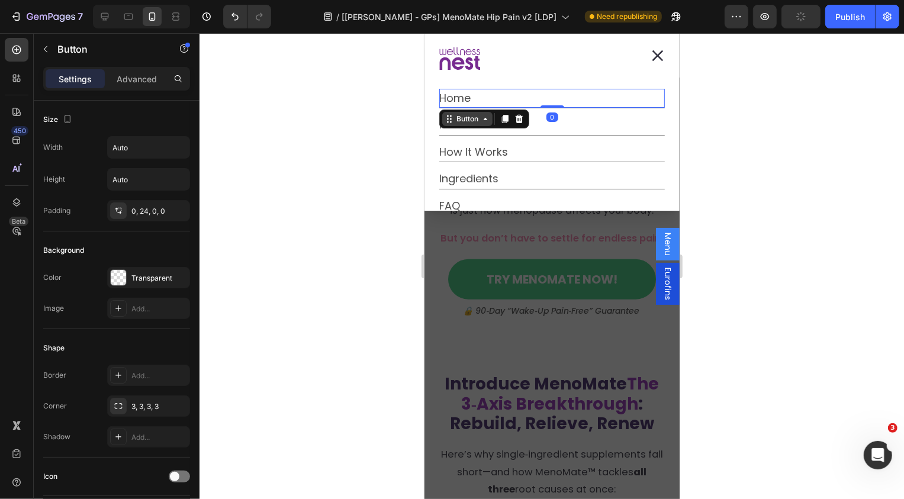
click at [465, 122] on div "Button" at bounding box center [466, 118] width 27 height 11
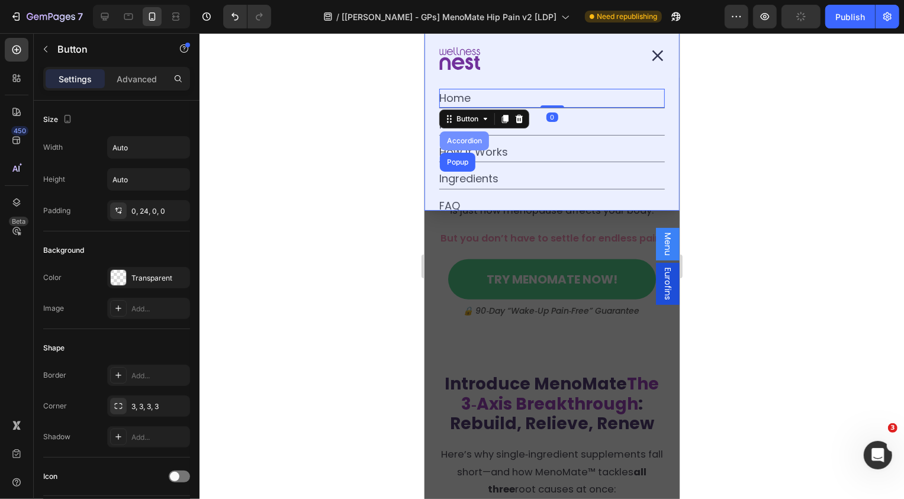
click at [462, 140] on div "Accordion" at bounding box center [464, 140] width 40 height 7
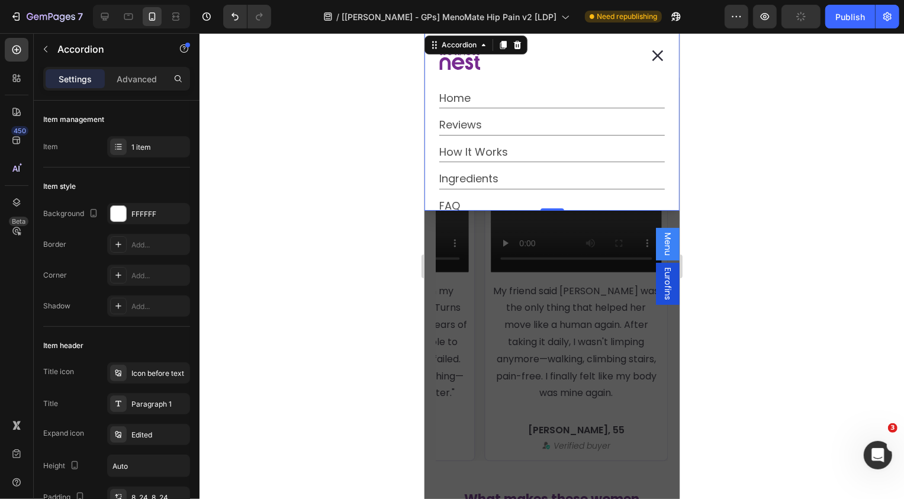
scroll to position [42, 0]
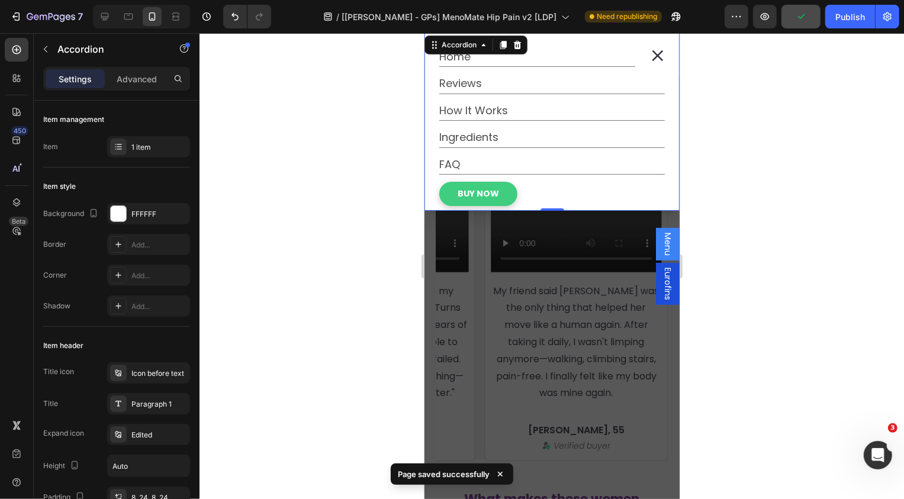
click at [662, 230] on div "Menu" at bounding box center [667, 243] width 24 height 33
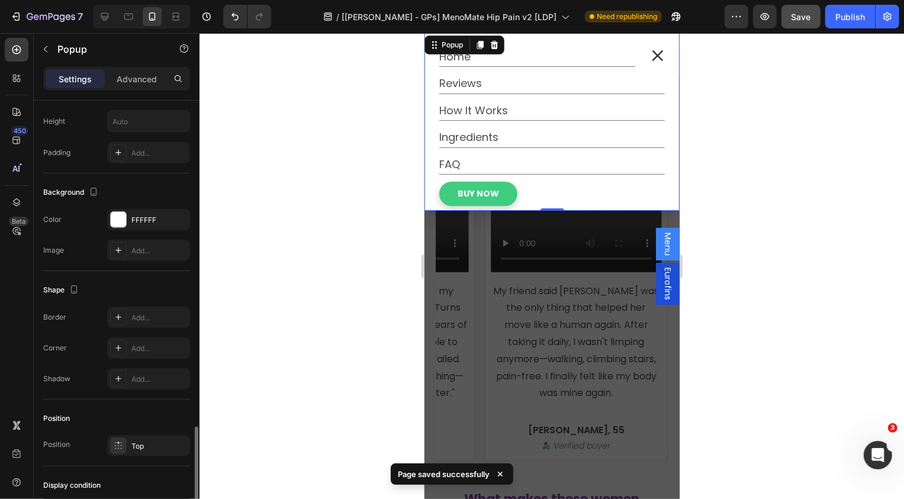
scroll to position [687, 0]
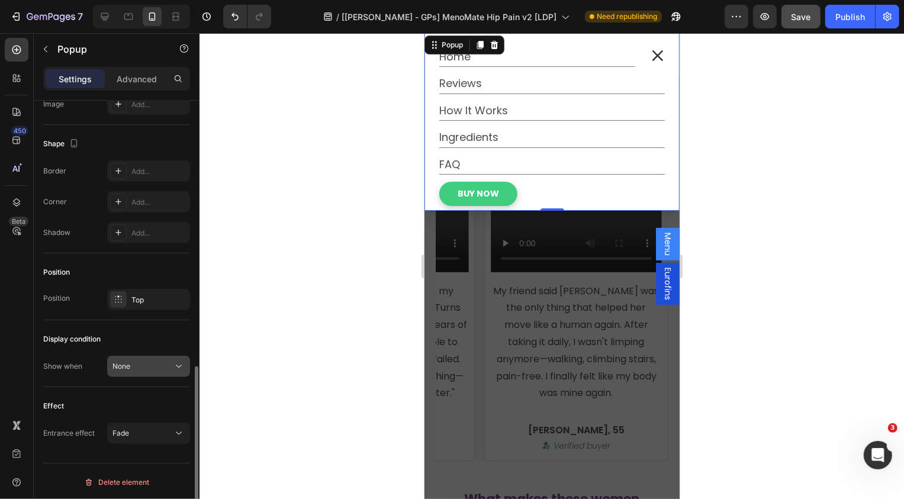
click at [155, 361] on div "None" at bounding box center [142, 366] width 60 height 11
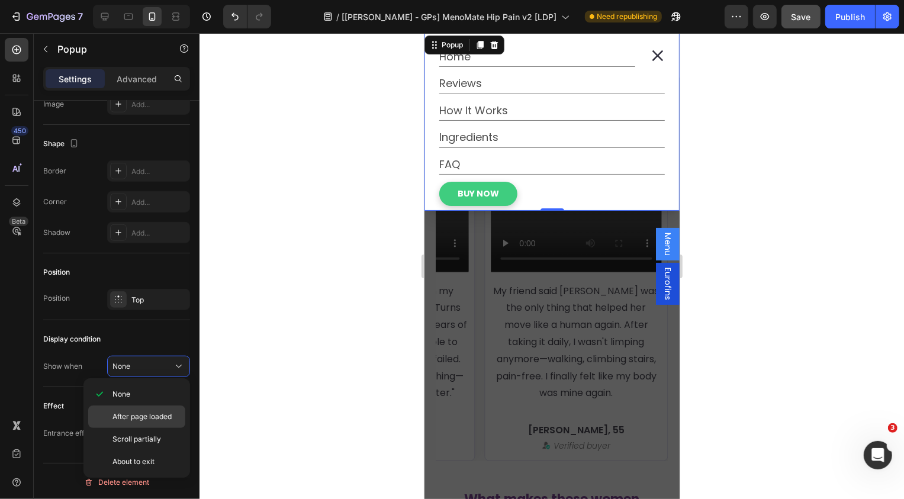
click at [154, 428] on div "After page loaded" at bounding box center [136, 439] width 97 height 22
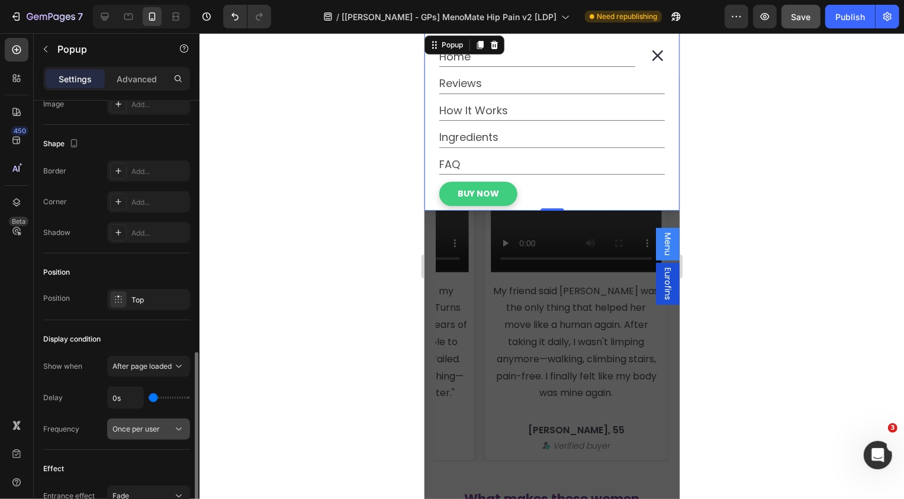
click at [163, 423] on div "Once per user" at bounding box center [148, 429] width 72 height 12
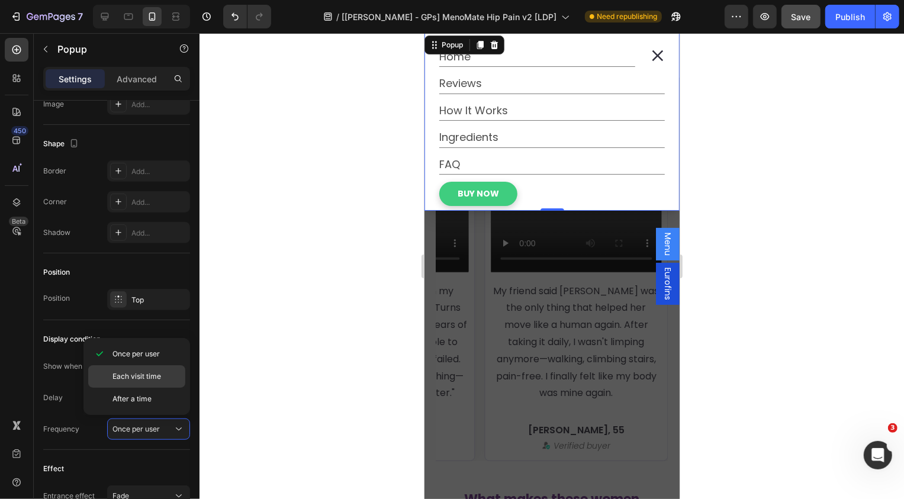
click at [163, 375] on p "Each visit time" at bounding box center [145, 376] width 67 height 11
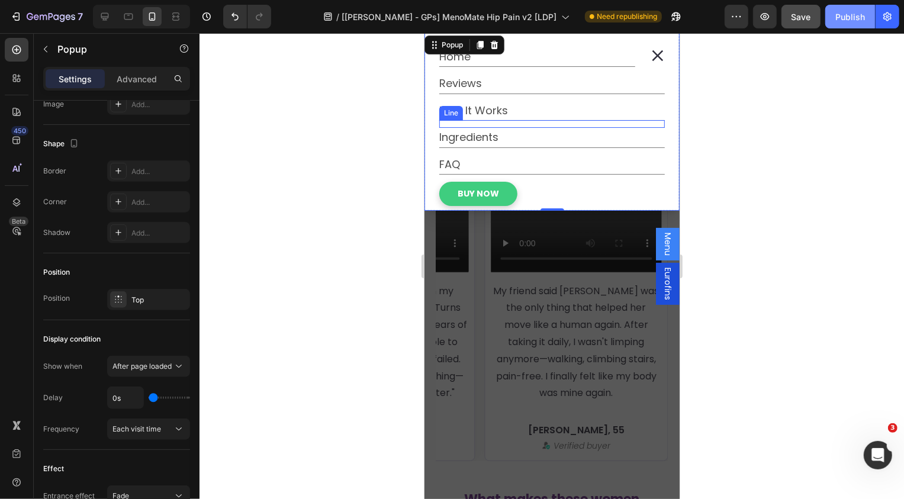
click at [847, 15] on div "Publish" at bounding box center [850, 17] width 30 height 12
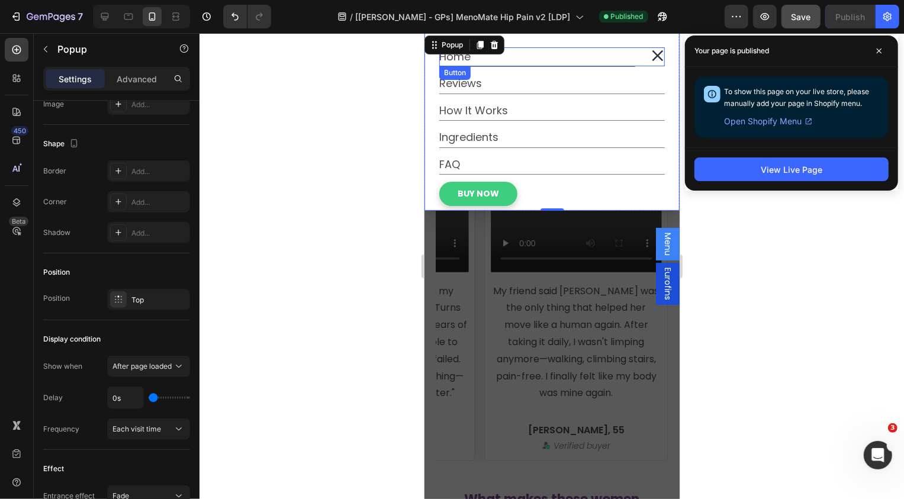
scroll to position [0, 0]
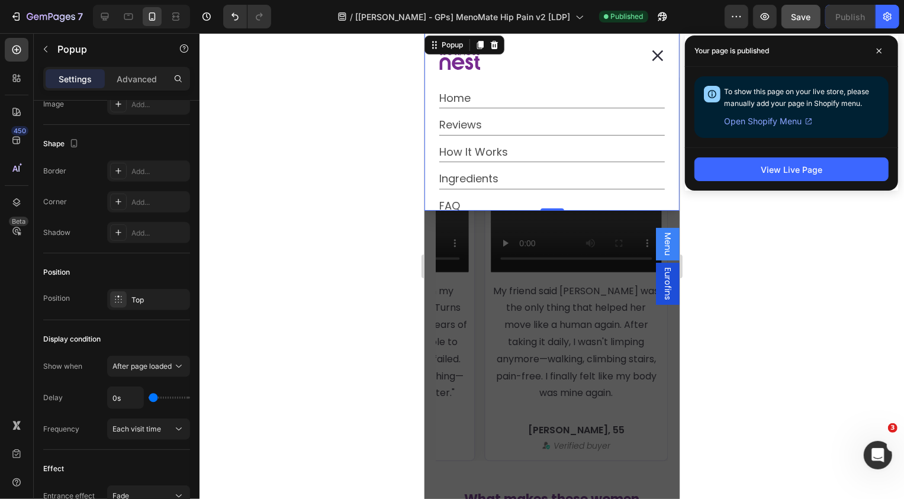
click at [658, 50] on icon "Dialog content" at bounding box center [657, 55] width 12 height 12
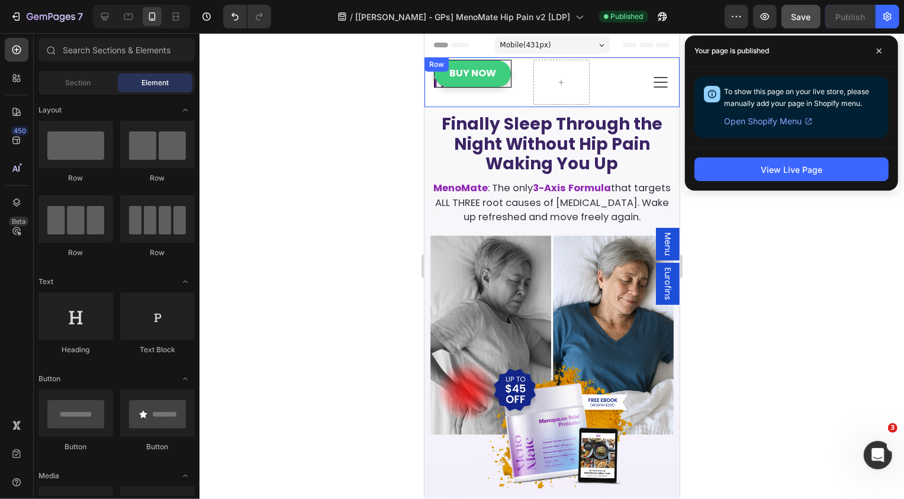
click at [506, 98] on div "Icon Buy Now Button Row" at bounding box center [480, 81] width 95 height 45
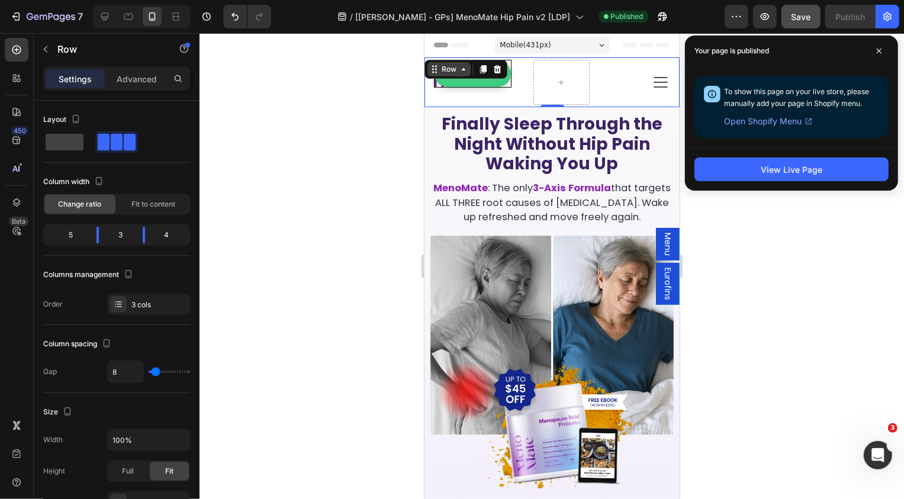
click at [443, 67] on div "Row" at bounding box center [449, 68] width 20 height 11
click at [452, 53] on div "Section" at bounding box center [444, 47] width 40 height 19
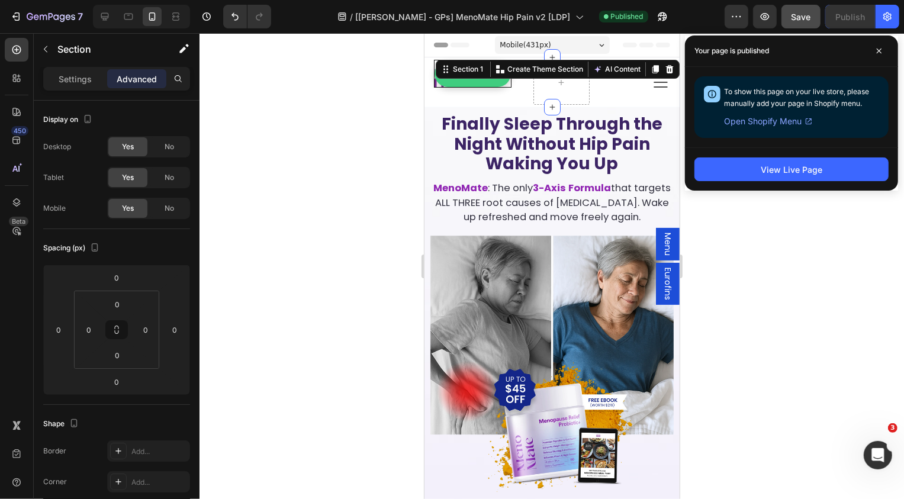
click at [123, 80] on p "Advanced" at bounding box center [137, 79] width 40 height 12
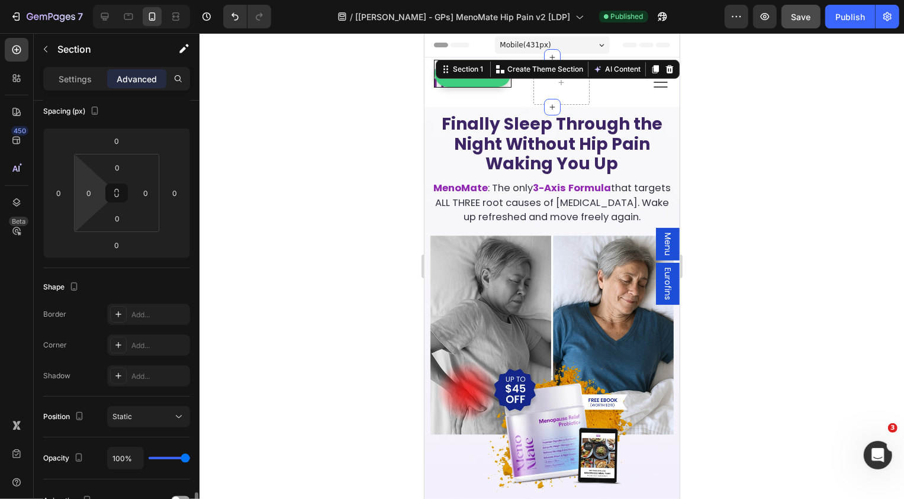
scroll to position [339, 0]
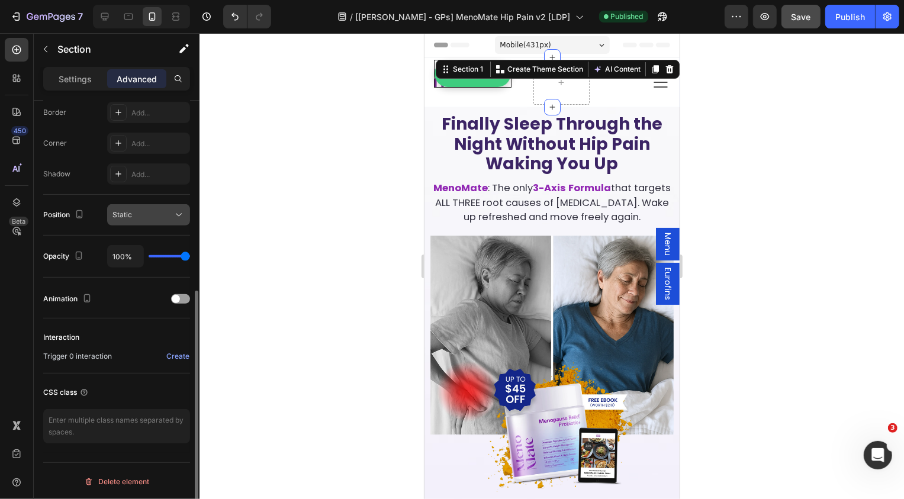
click at [125, 215] on span "Static" at bounding box center [122, 214] width 20 height 9
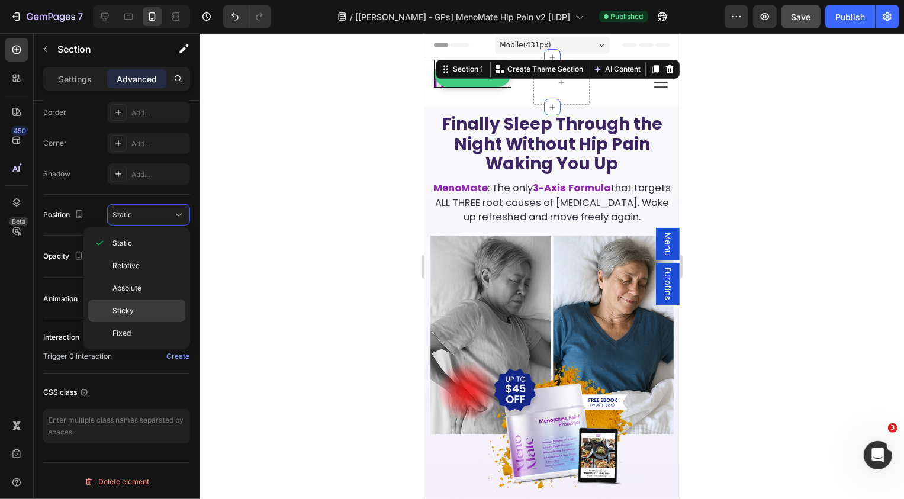
click at [124, 307] on span "Sticky" at bounding box center [122, 310] width 21 height 11
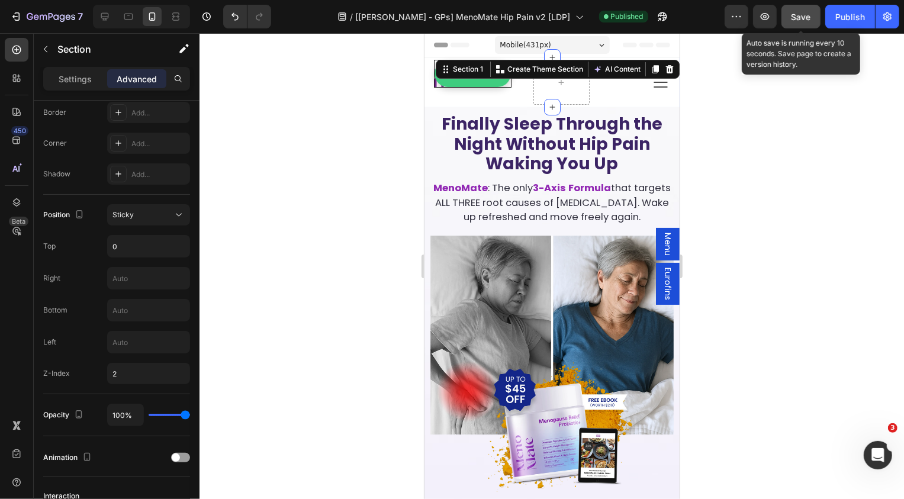
click at [798, 24] on button "Save" at bounding box center [800, 17] width 39 height 24
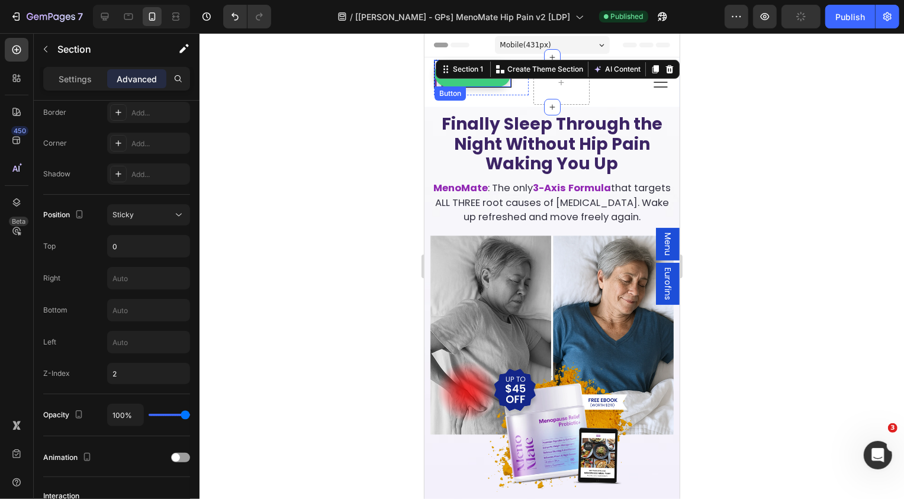
click at [502, 83] on link "Buy Now" at bounding box center [472, 73] width 76 height 27
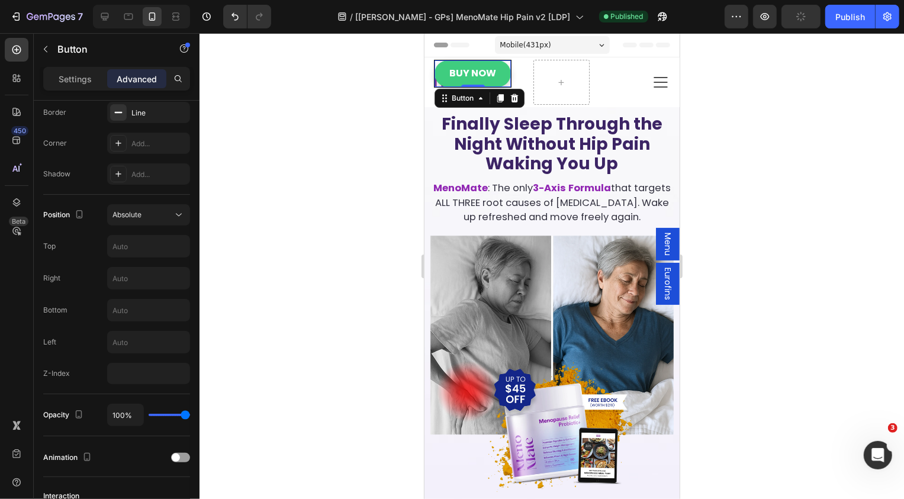
scroll to position [0, 0]
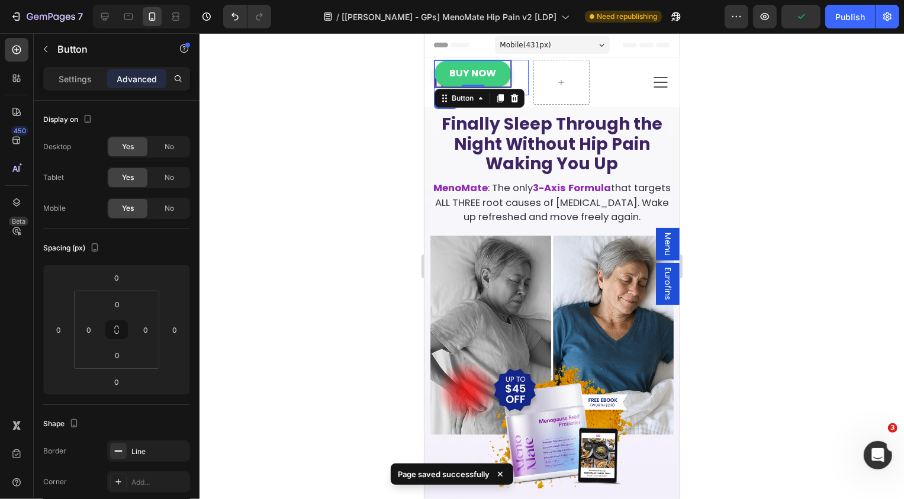
click at [517, 80] on div "Icon" at bounding box center [480, 77] width 95 height 36
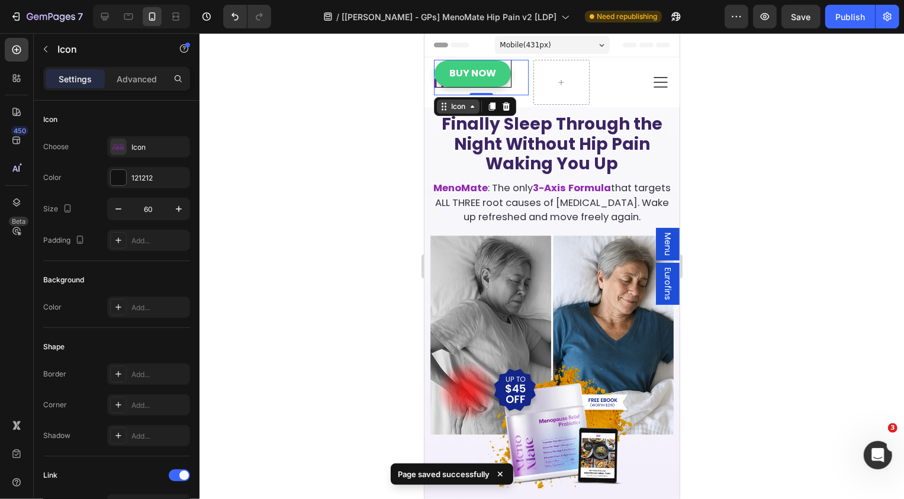
click at [466, 106] on div "Icon" at bounding box center [457, 106] width 43 height 14
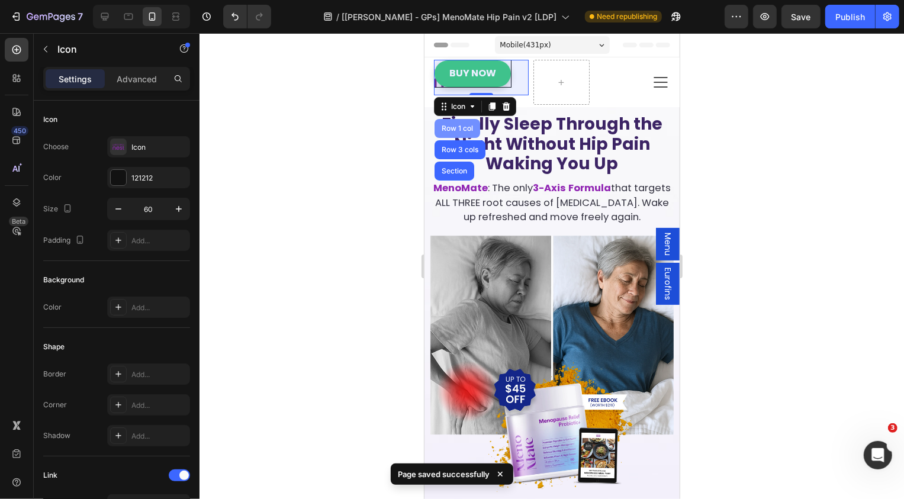
click at [459, 123] on div "Row 1 col" at bounding box center [457, 127] width 46 height 19
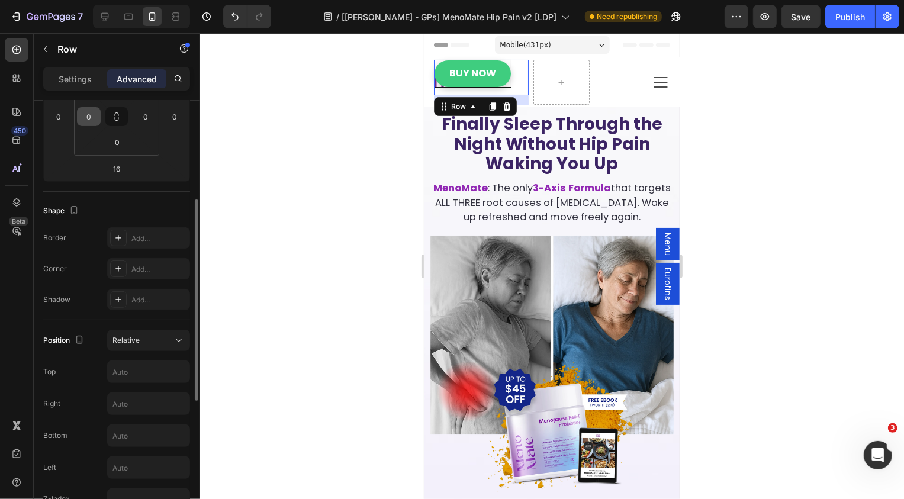
scroll to position [219, 0]
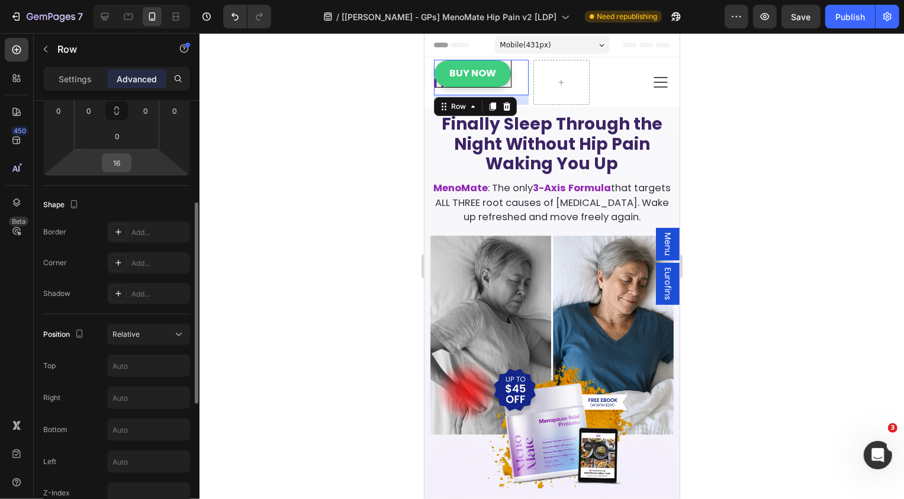
click at [116, 157] on input "16" at bounding box center [117, 163] width 24 height 18
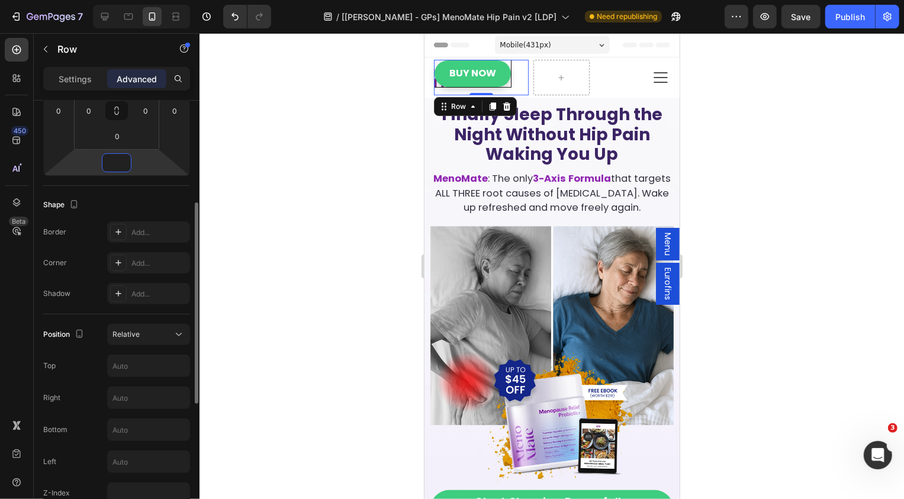
type input "0"
click at [0, 0] on div "Spacing (px) 0 0 0 0 0 0 0 0" at bounding box center [0, 0] width 0 height 0
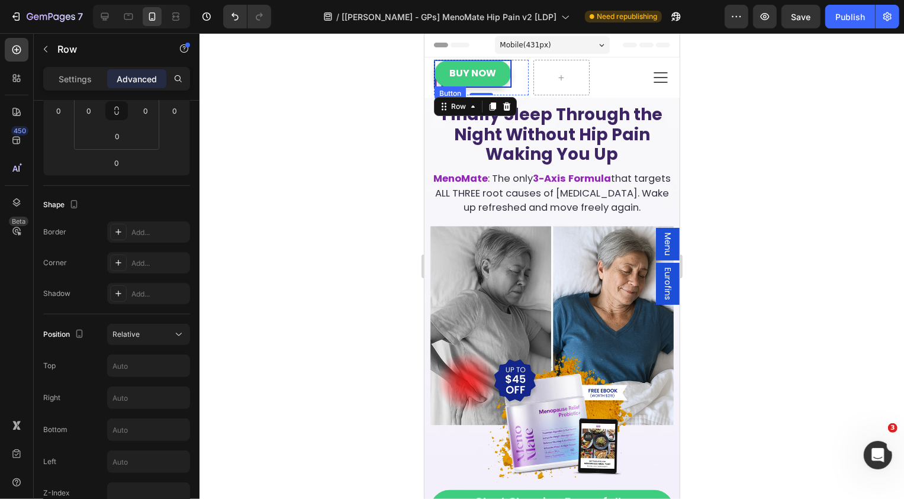
click at [495, 79] on link "Buy Now" at bounding box center [472, 73] width 76 height 27
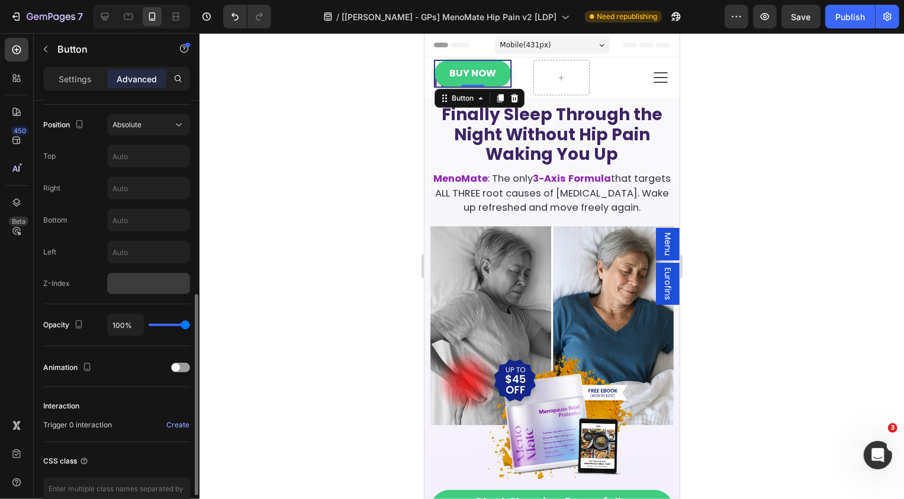
scroll to position [420, 0]
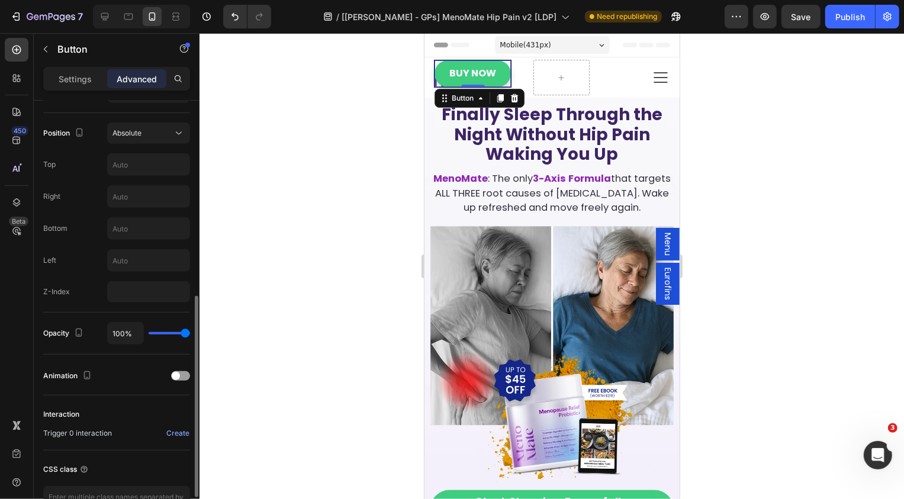
click at [137, 303] on div "Position Absolute Top Right Bottom Left Z-Index" at bounding box center [116, 212] width 147 height 199
click at [142, 301] on input "number" at bounding box center [148, 291] width 83 height 21
type input "9"
click at [89, 270] on div "Position Absolute Top Right Bottom Left Z-Index 9" at bounding box center [116, 213] width 147 height 180
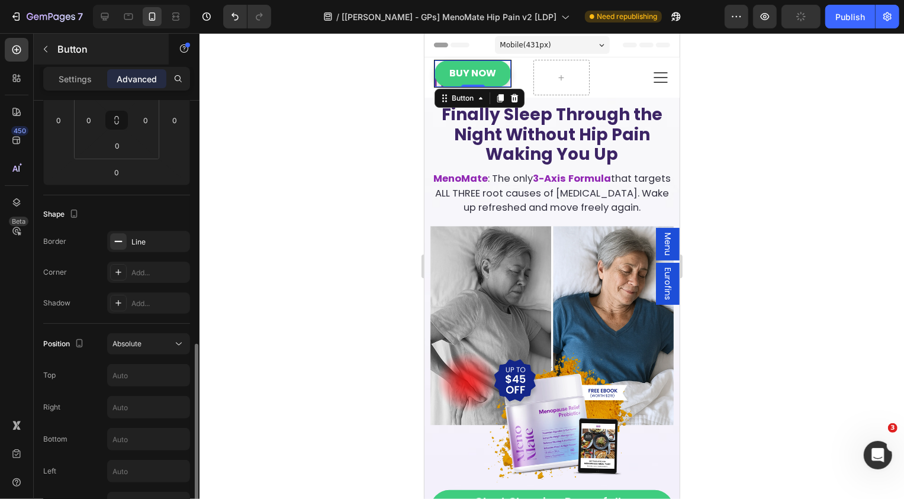
scroll to position [82, 0]
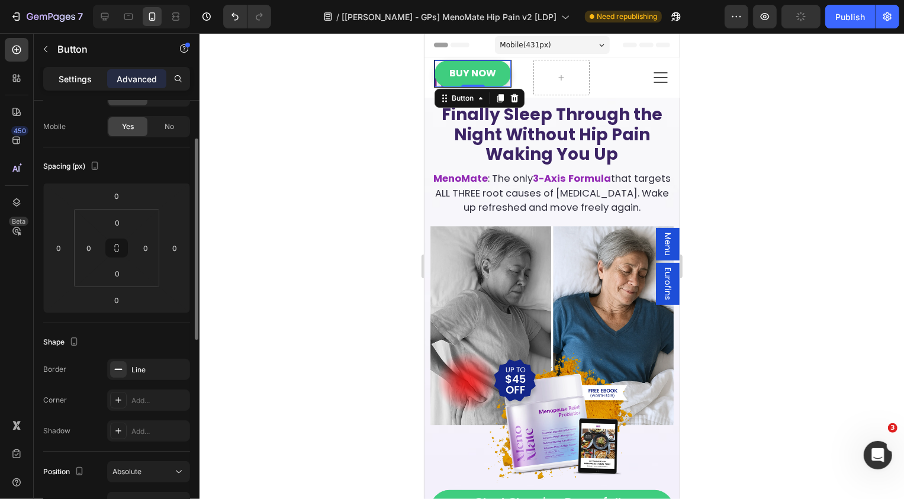
click at [65, 86] on div "Settings" at bounding box center [75, 78] width 59 height 19
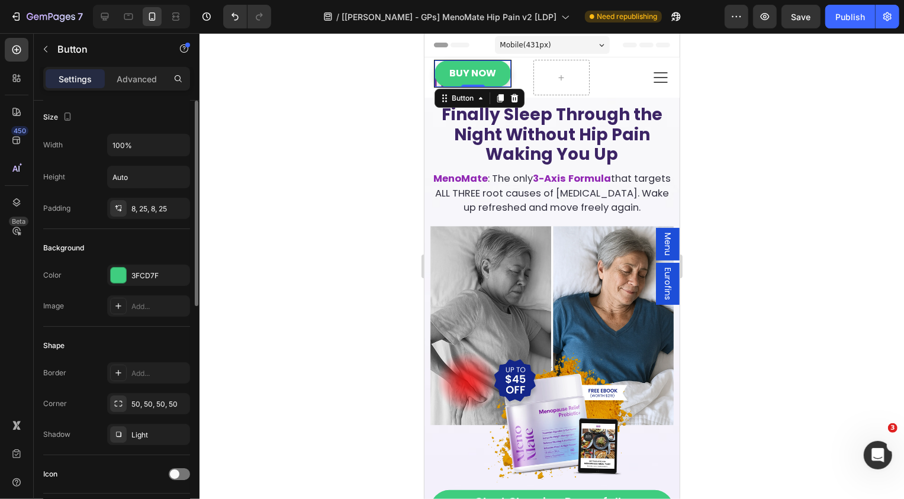
scroll to position [0, 0]
click at [152, 178] on input "Auto" at bounding box center [149, 179] width 82 height 21
type input "100%"
click at [90, 159] on div "Width 100% Height 100% Padding 8, 25, 8, 25" at bounding box center [116, 178] width 147 height 85
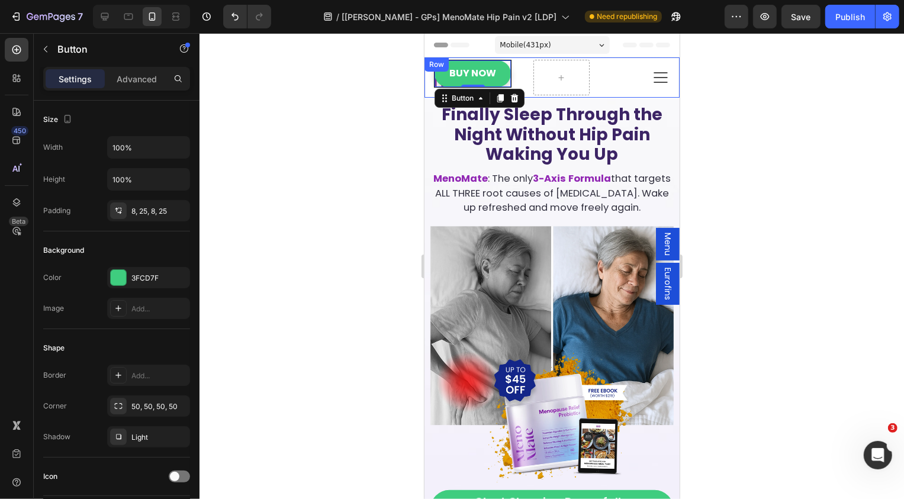
click at [391, 91] on div at bounding box center [551, 266] width 704 height 466
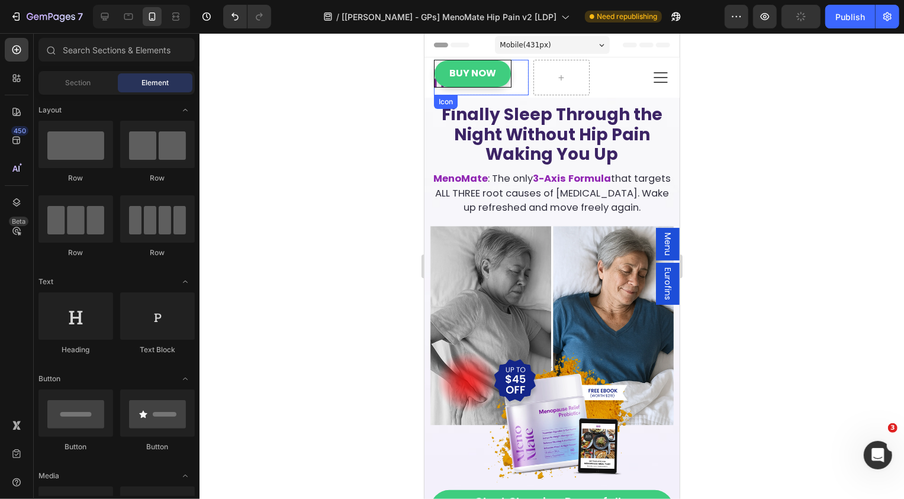
click at [513, 82] on div "Icon" at bounding box center [480, 77] width 95 height 36
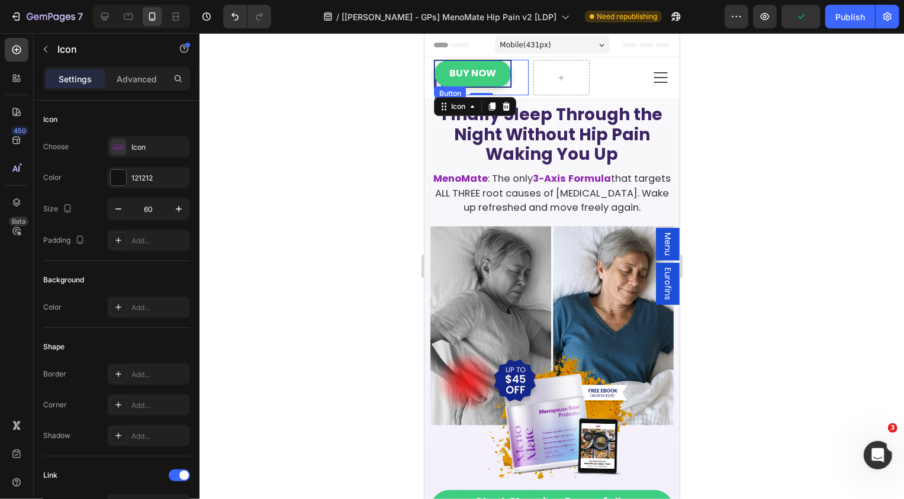
click at [499, 79] on link "Buy Now" at bounding box center [472, 73] width 76 height 27
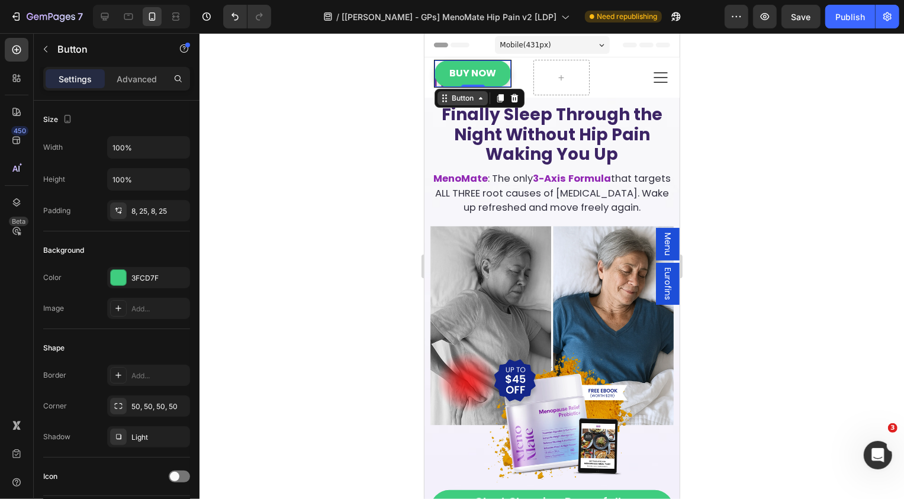
click at [471, 98] on div "Button" at bounding box center [462, 97] width 27 height 11
click at [453, 126] on div "Row 1 col" at bounding box center [457, 119] width 46 height 19
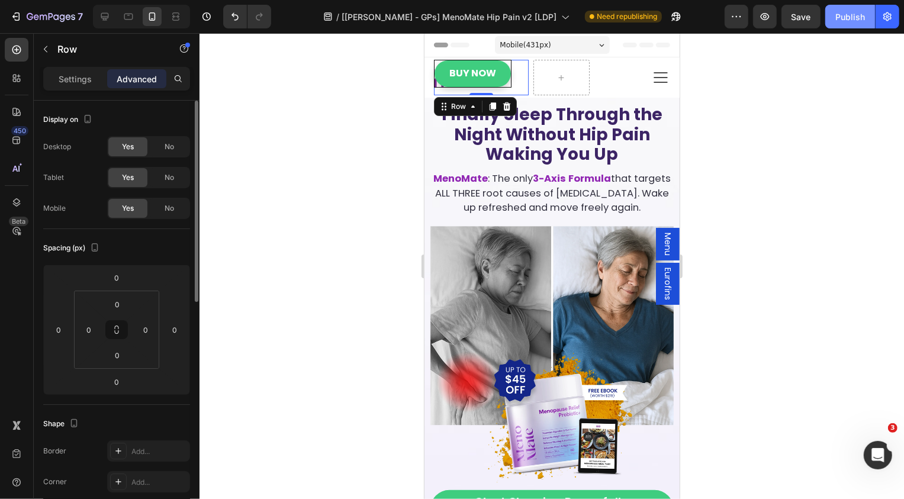
click at [836, 13] on div "Publish" at bounding box center [850, 17] width 30 height 12
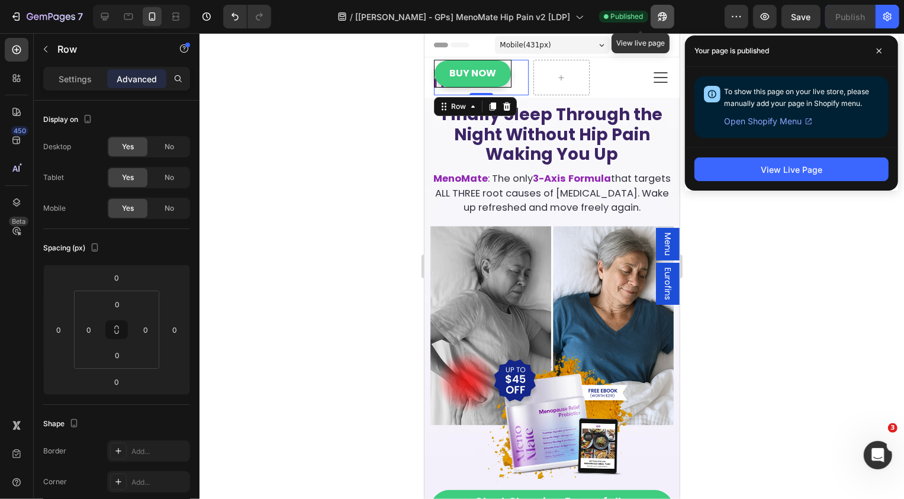
click at [658, 20] on icon "button" at bounding box center [659, 19] width 3 height 3
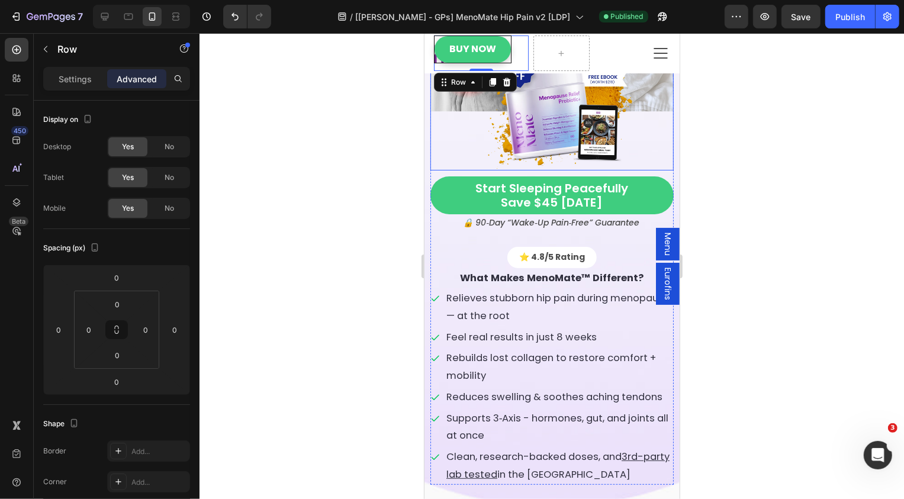
scroll to position [315, 0]
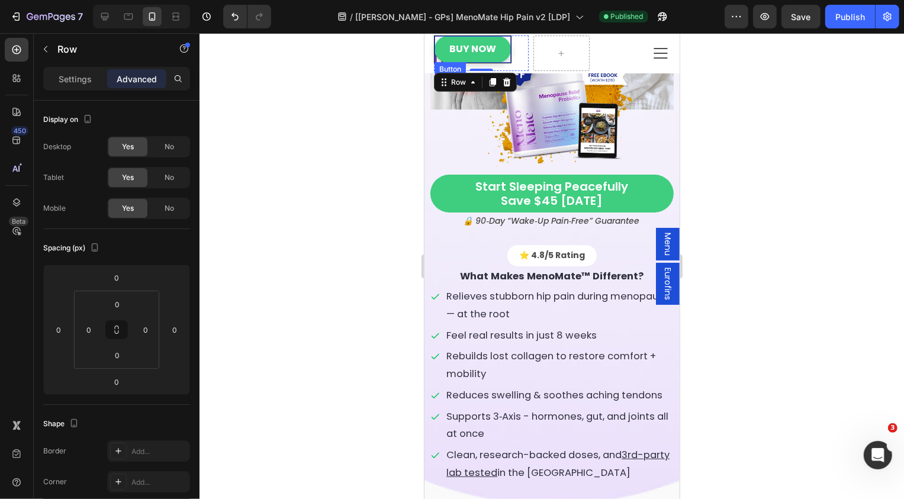
click at [443, 46] on link "Buy Now" at bounding box center [472, 49] width 76 height 27
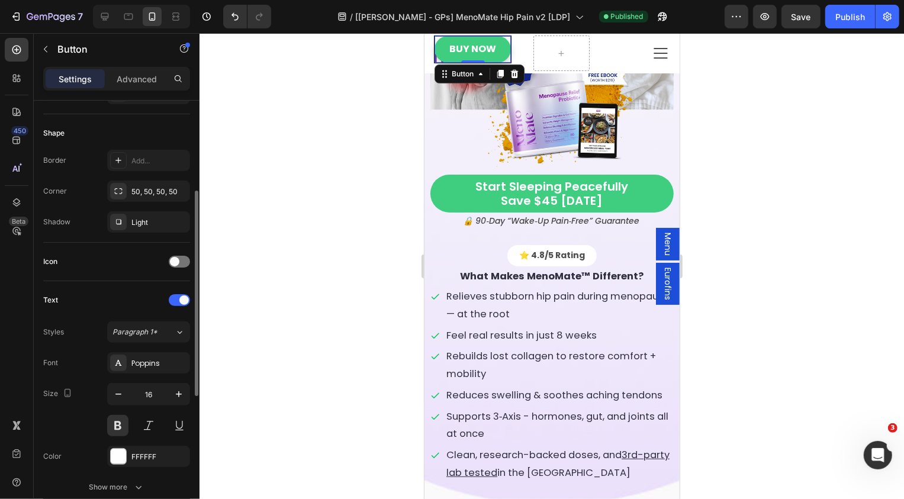
scroll to position [207, 0]
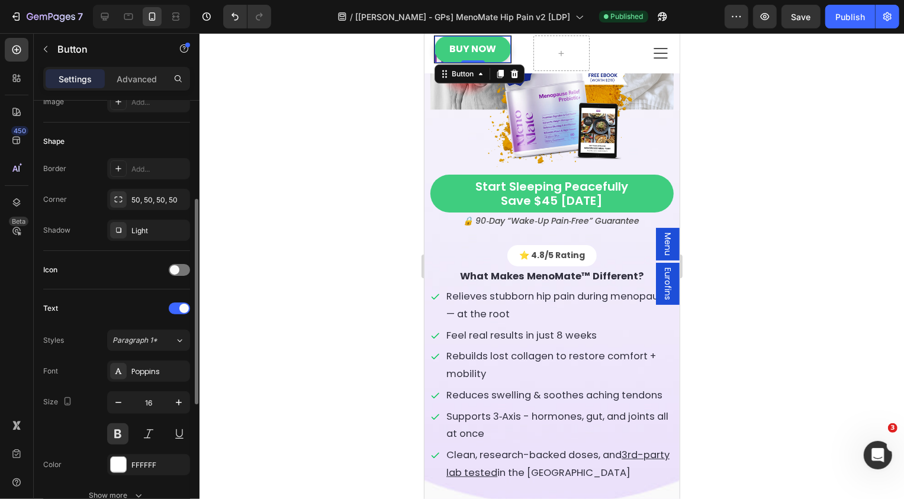
click at [149, 156] on div "Shape Border Add... Corner 50, 50, 50, 50 Shadow Light" at bounding box center [116, 187] width 147 height 128
click at [153, 167] on div "Add..." at bounding box center [159, 169] width 56 height 11
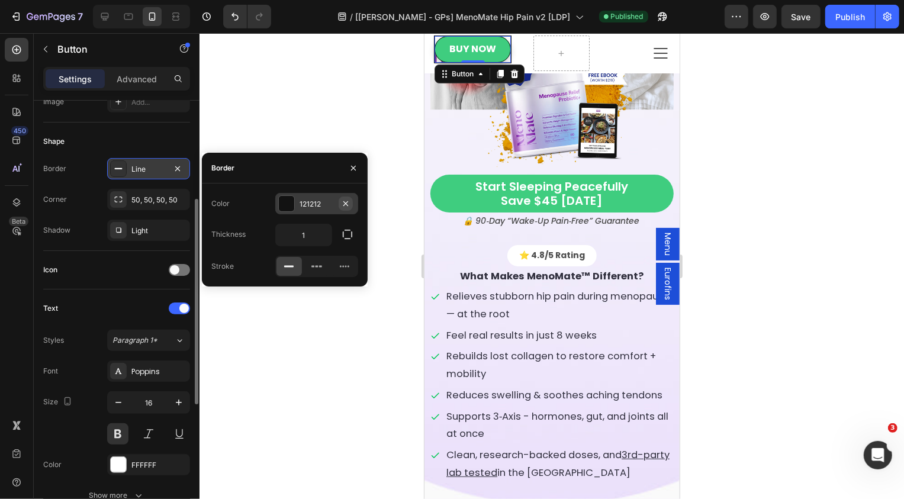
click at [346, 198] on button "button" at bounding box center [346, 203] width 14 height 14
click at [317, 233] on input "1" at bounding box center [304, 234] width 56 height 21
click at [163, 137] on div "Shape" at bounding box center [116, 141] width 147 height 19
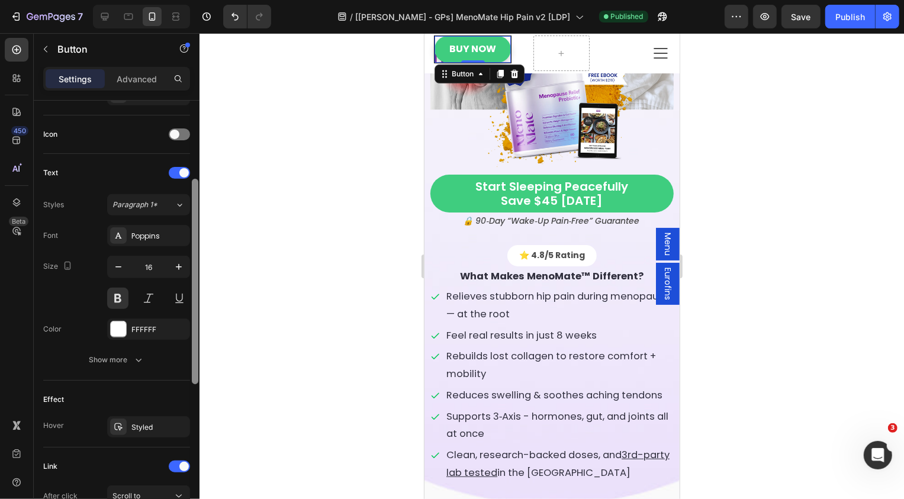
scroll to position [0, 0]
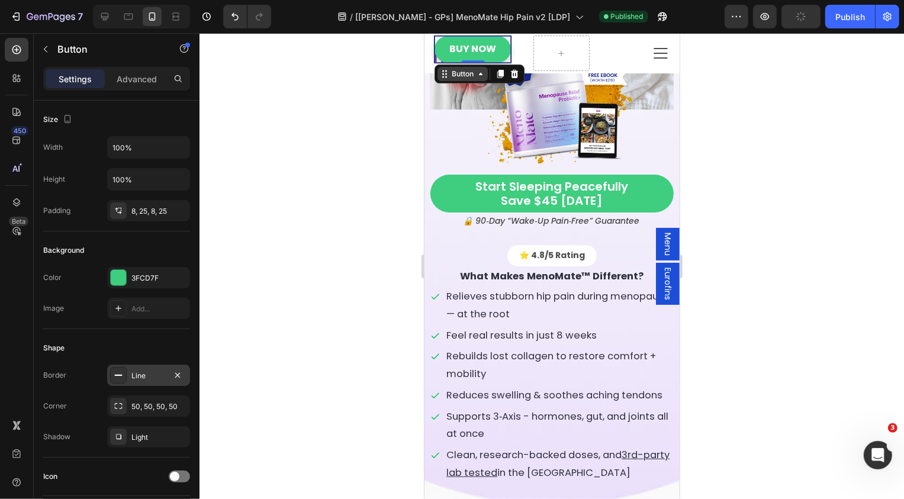
click at [471, 69] on div "Button" at bounding box center [462, 73] width 27 height 11
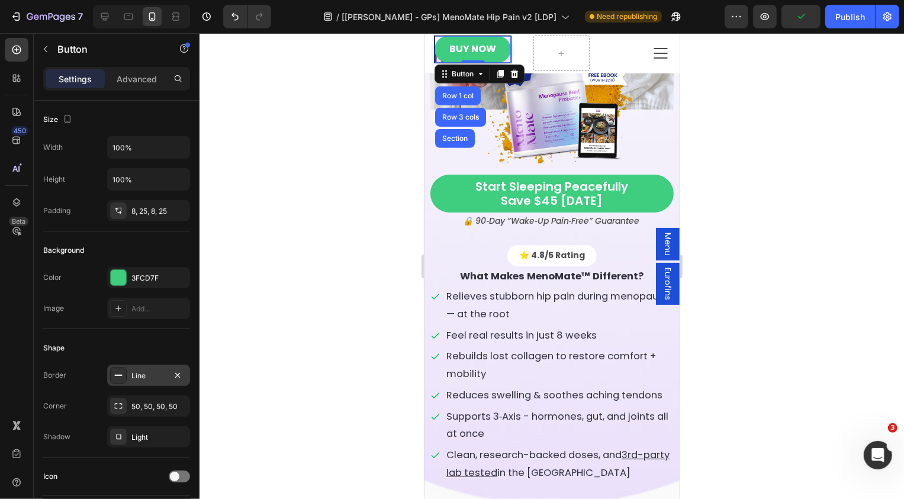
click at [438, 51] on link "Buy Now" at bounding box center [472, 49] width 76 height 27
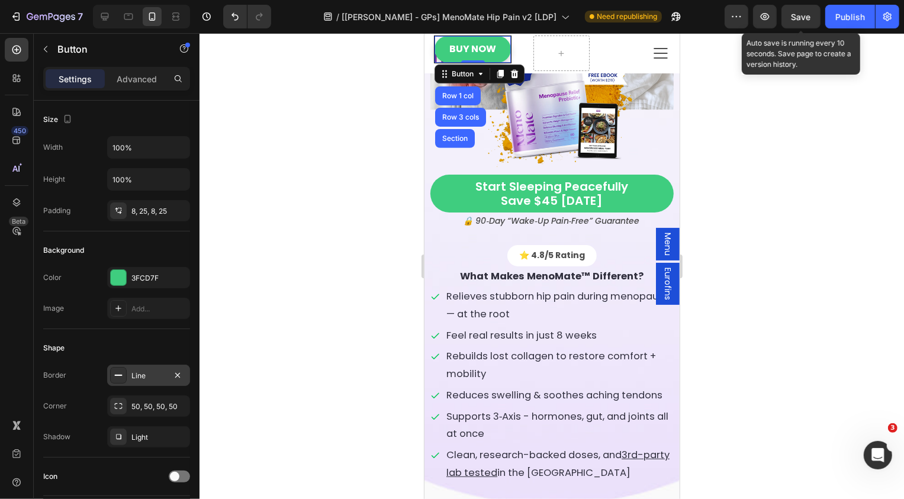
click at [809, 11] on div "Save" at bounding box center [801, 17] width 20 height 12
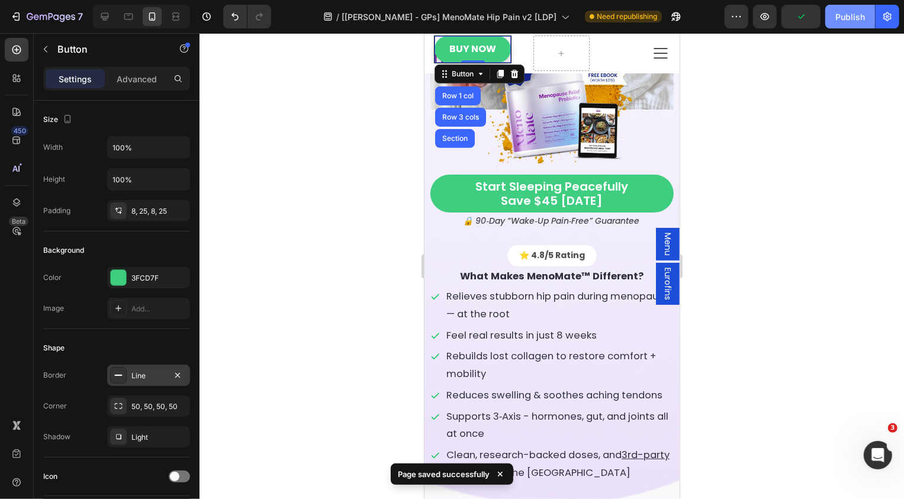
click at [832, 12] on button "Publish" at bounding box center [850, 17] width 50 height 24
